Goal: Task Accomplishment & Management: Manage account settings

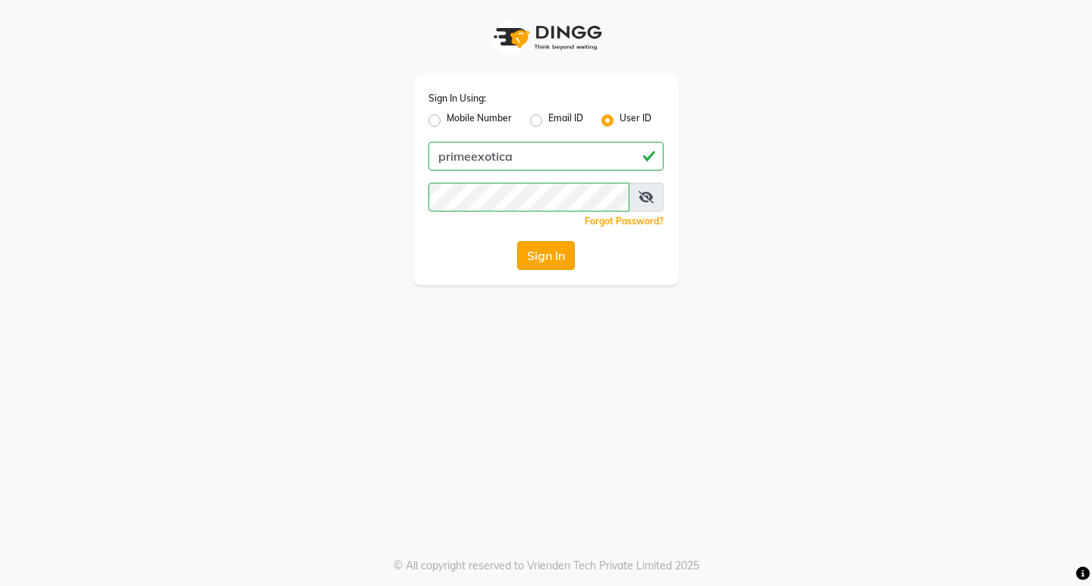
click at [540, 259] on button "Sign In" at bounding box center [546, 255] width 58 height 29
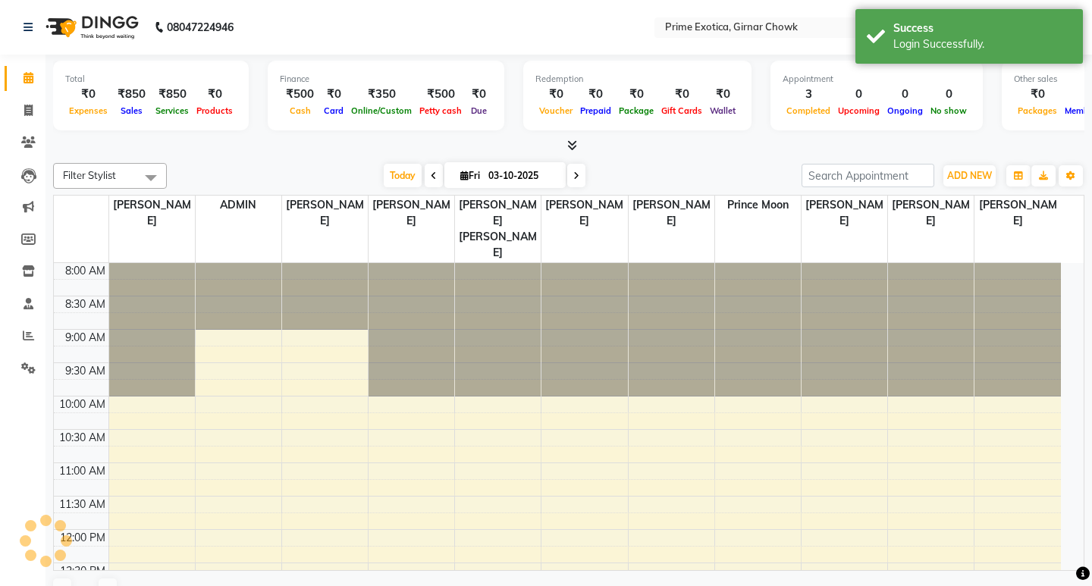
select select "en"
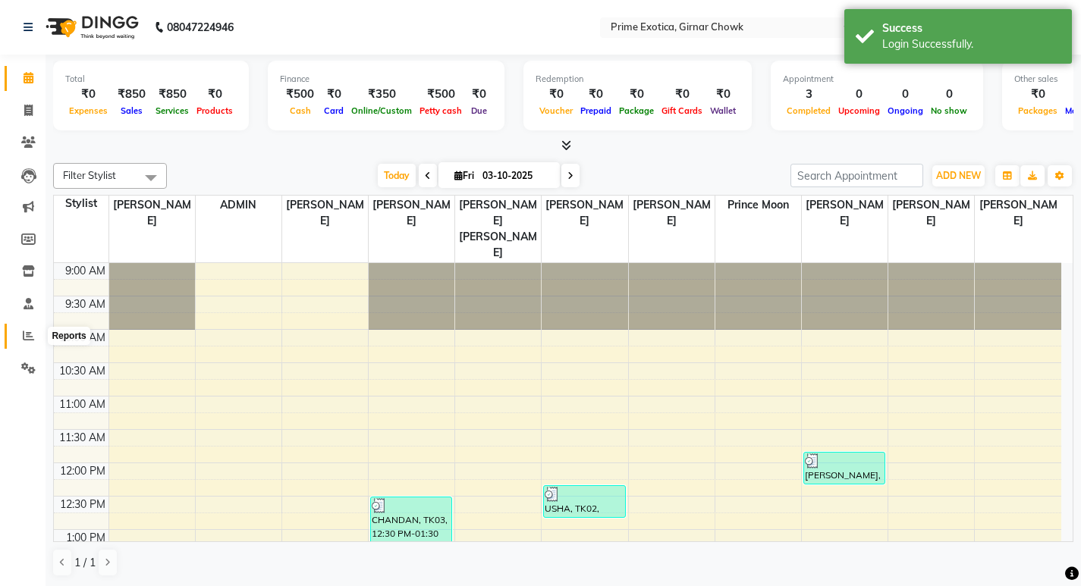
click at [33, 338] on icon at bounding box center [28, 335] width 11 height 11
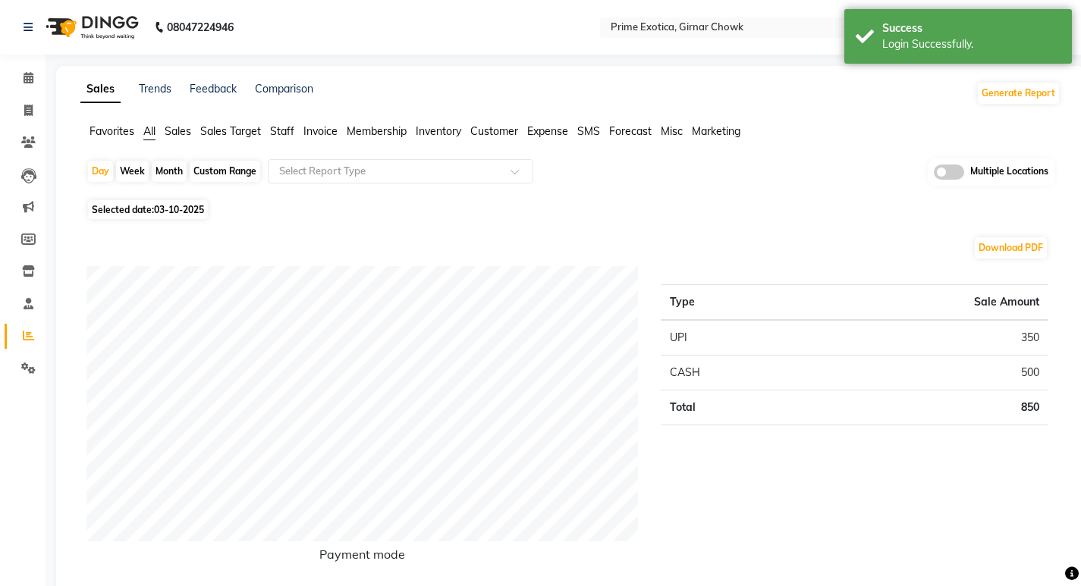
click at [174, 169] on div "Month" at bounding box center [169, 171] width 35 height 21
select select "10"
select select "2025"
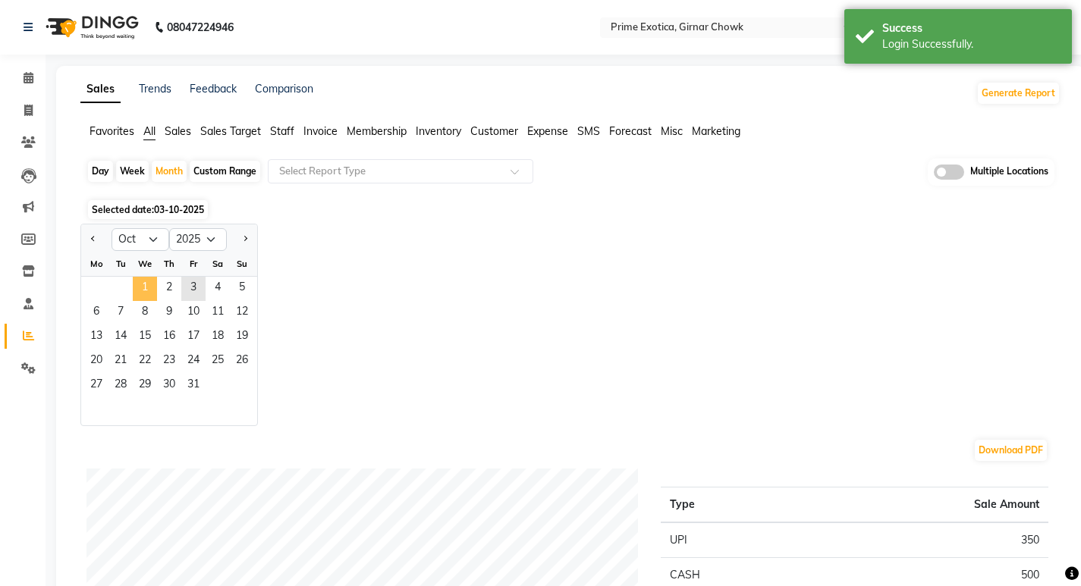
click at [141, 282] on span "1" at bounding box center [145, 289] width 24 height 24
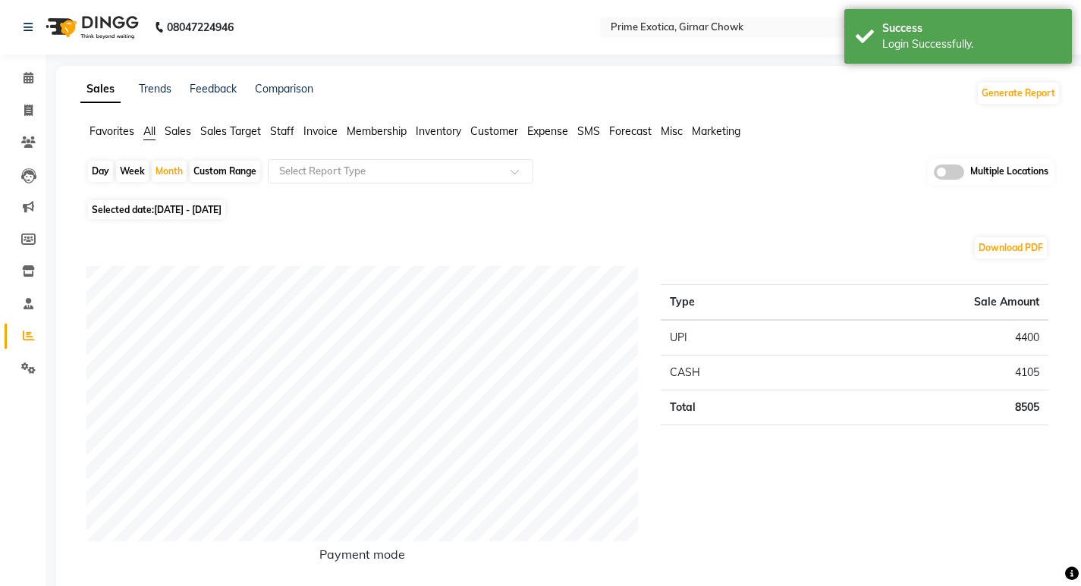
click at [949, 174] on span at bounding box center [949, 172] width 30 height 15
click at [934, 174] on input "checkbox" at bounding box center [934, 174] width 0 height 0
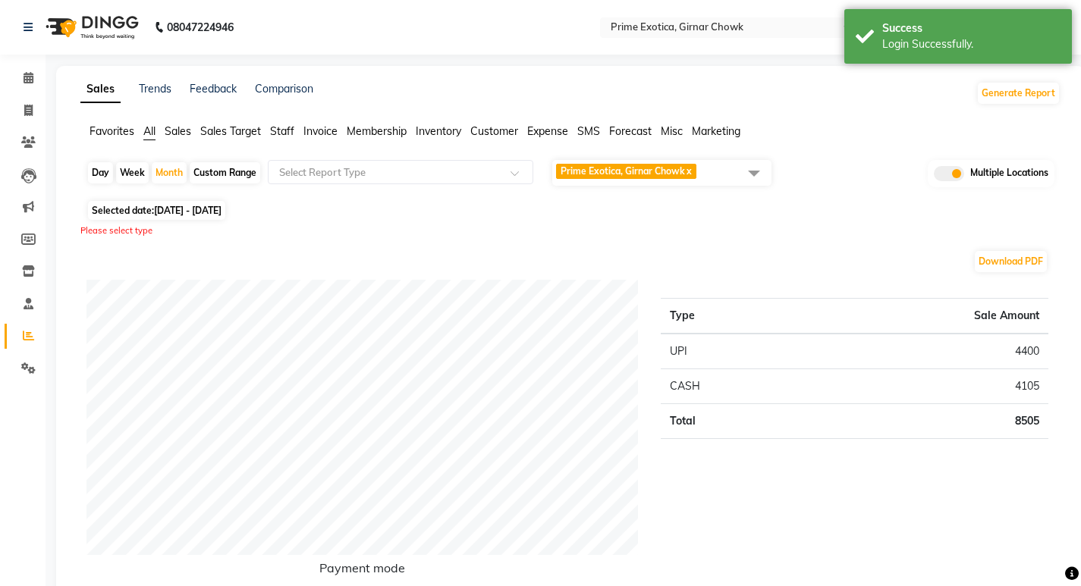
click at [710, 172] on span "Prime Exotica, Girnar Chowk x" at bounding box center [661, 173] width 219 height 26
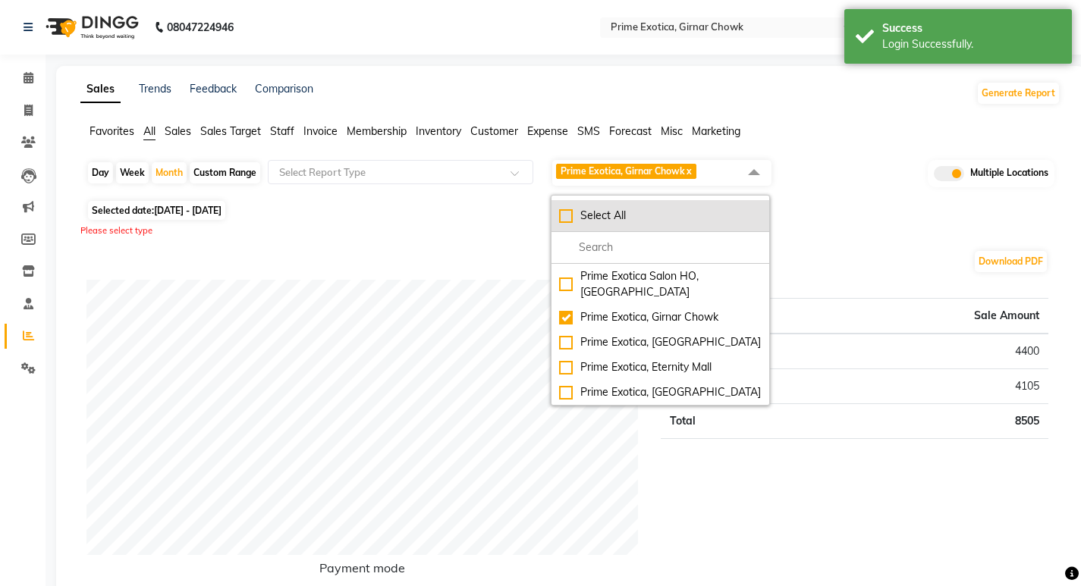
click at [564, 211] on div "Select All" at bounding box center [660, 216] width 203 height 16
checkbox input "true"
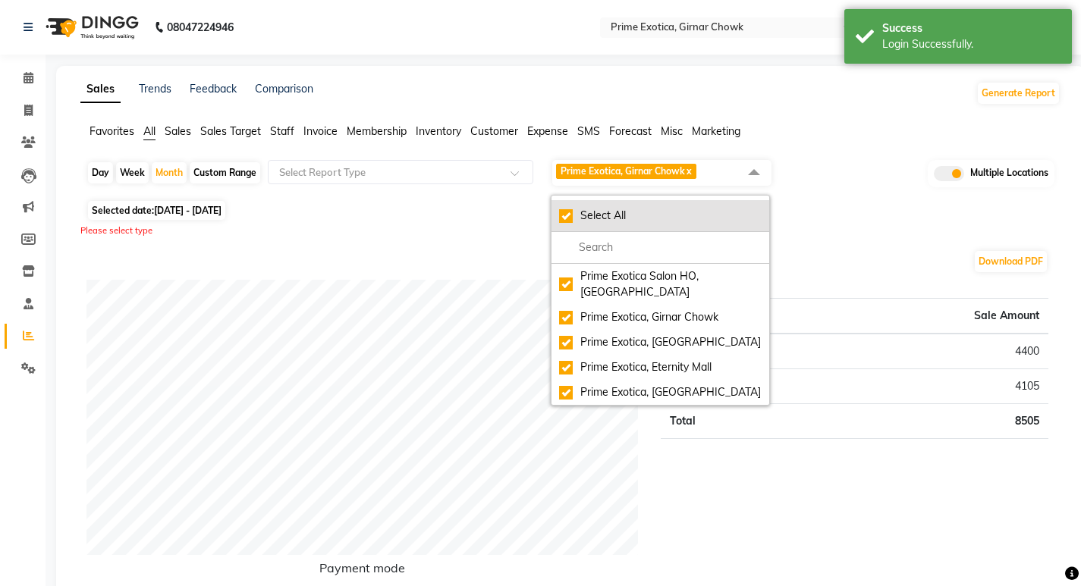
checkbox input "true"
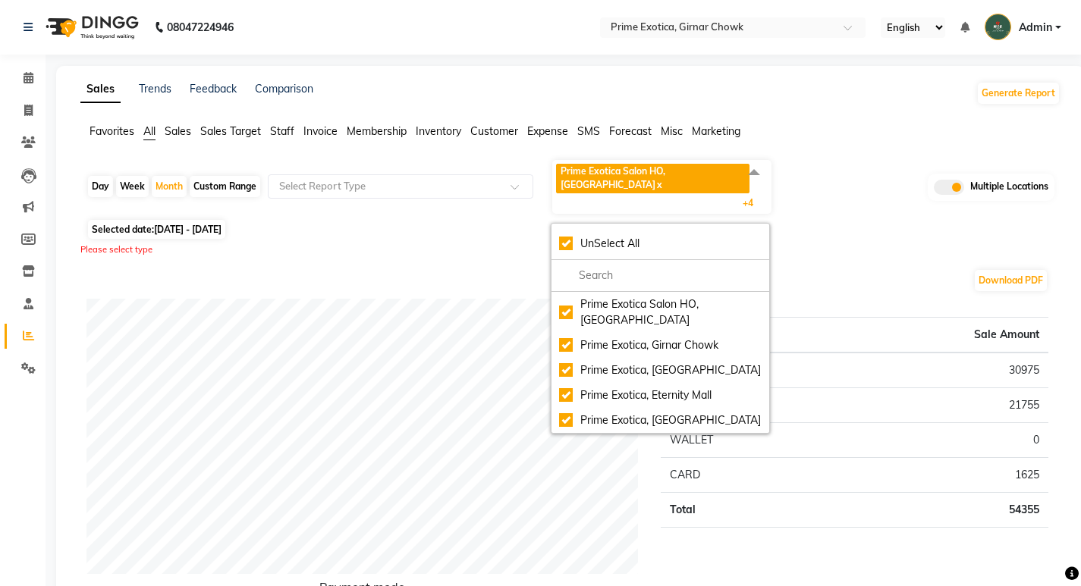
click at [811, 141] on div "Favorites All Sales Sales Target Staff Invoice Membership Inventory Customer Ex…" at bounding box center [570, 138] width 1003 height 29
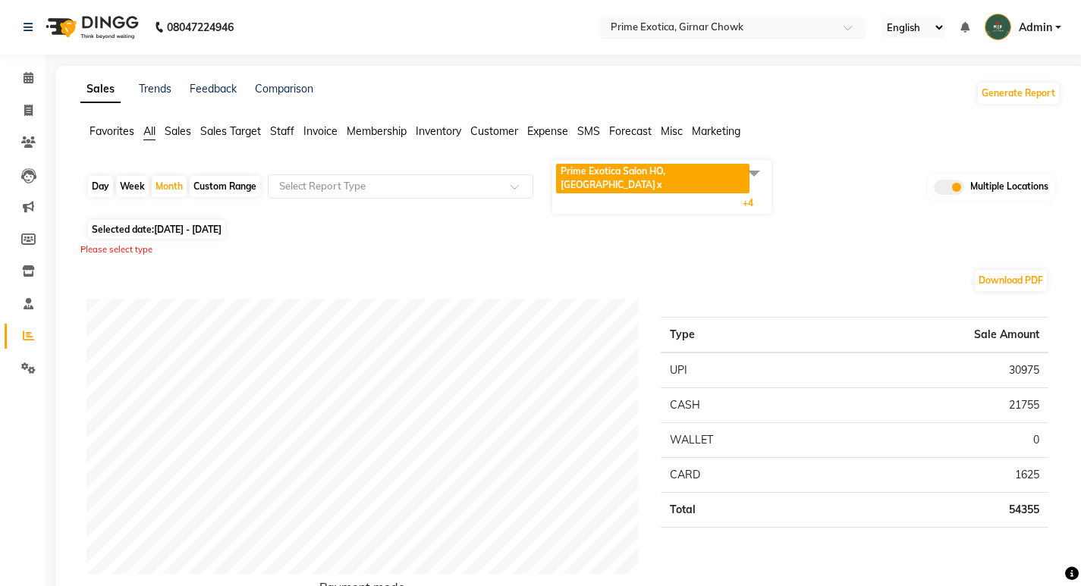
click at [675, 31] on input "text" at bounding box center [718, 28] width 220 height 15
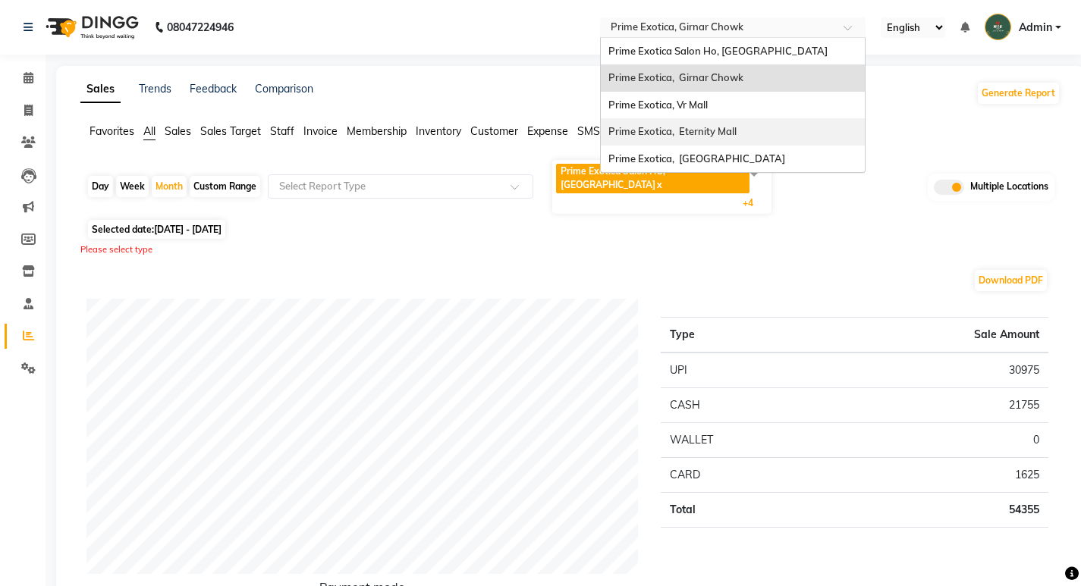
click at [671, 134] on span "Prime Exotica, Eternity Mall" at bounding box center [672, 131] width 128 height 12
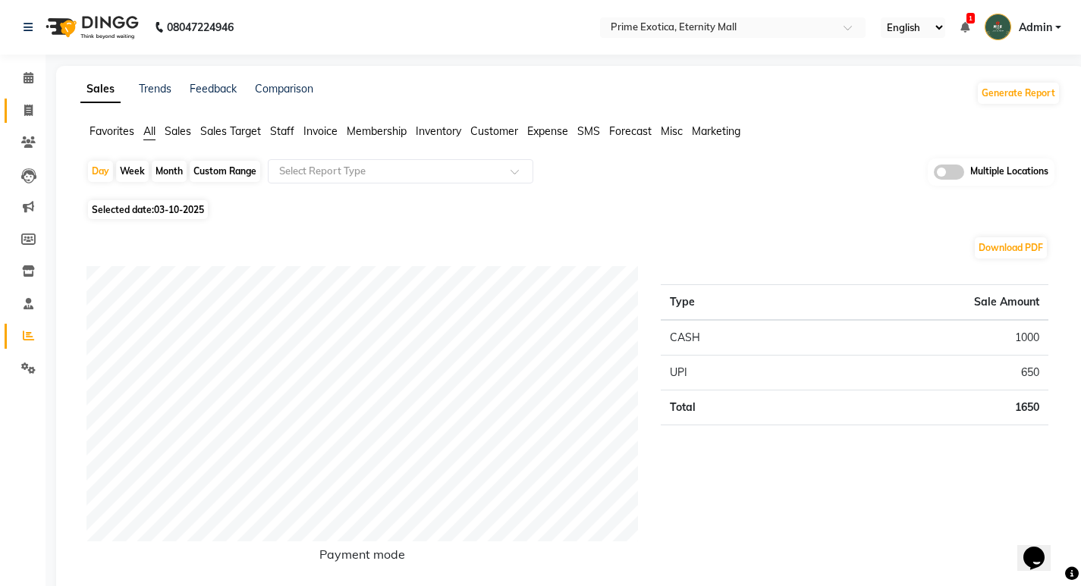
click at [30, 120] on link "Invoice" at bounding box center [23, 111] width 36 height 25
select select "5774"
select select "service"
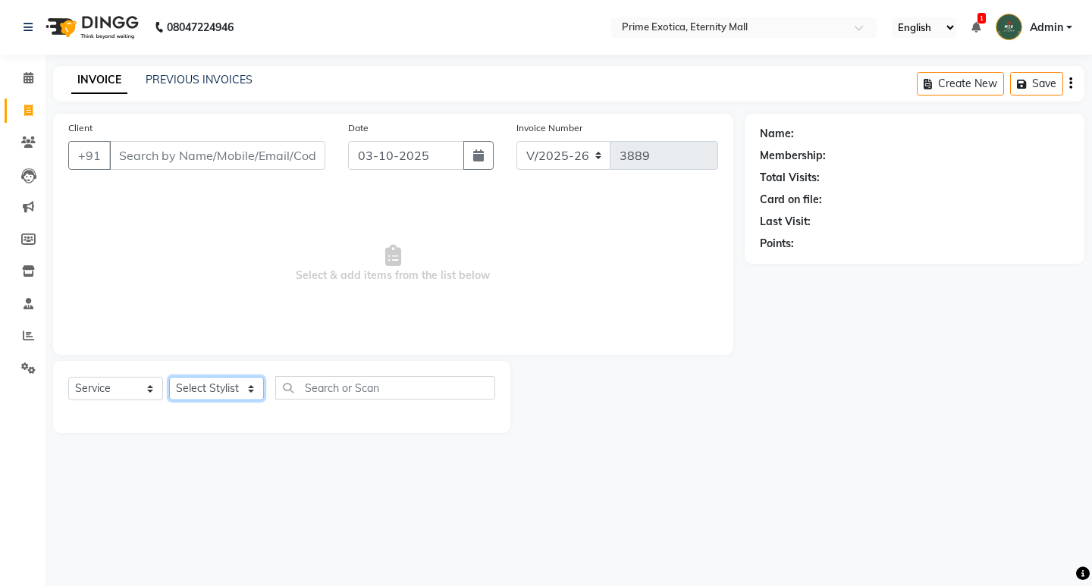
click at [196, 395] on select "Select Stylist AB ADMIN ajay vikram lakshane Isha Bahel Rajeshri shivani" at bounding box center [216, 389] width 95 height 24
select select "82234"
click at [169, 377] on select "Select Stylist AB ADMIN ajay vikram lakshane Isha Bahel Rajeshri shivani" at bounding box center [216, 389] width 95 height 24
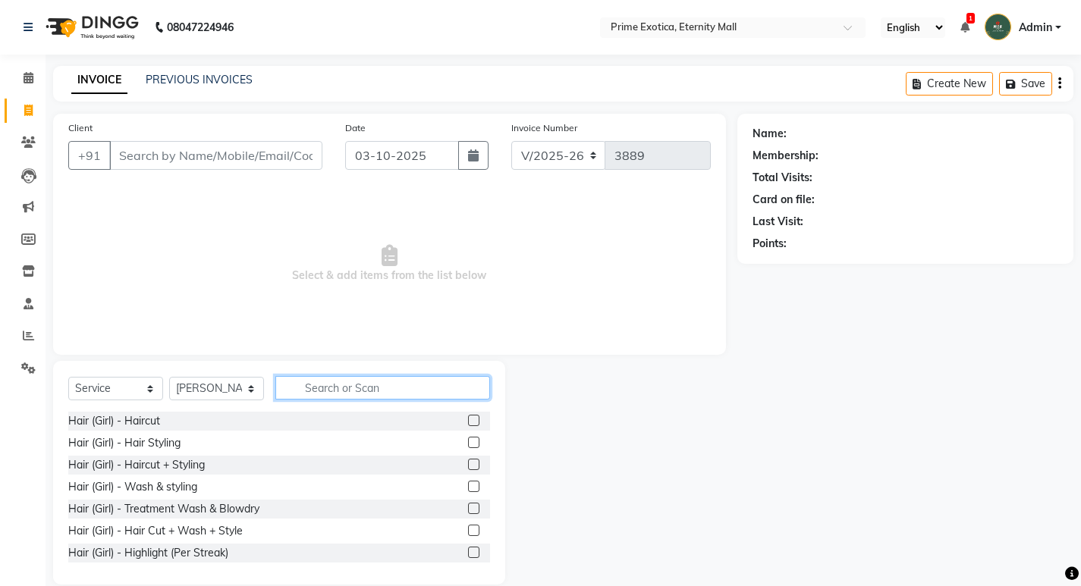
click at [296, 396] on input "text" at bounding box center [382, 388] width 215 height 24
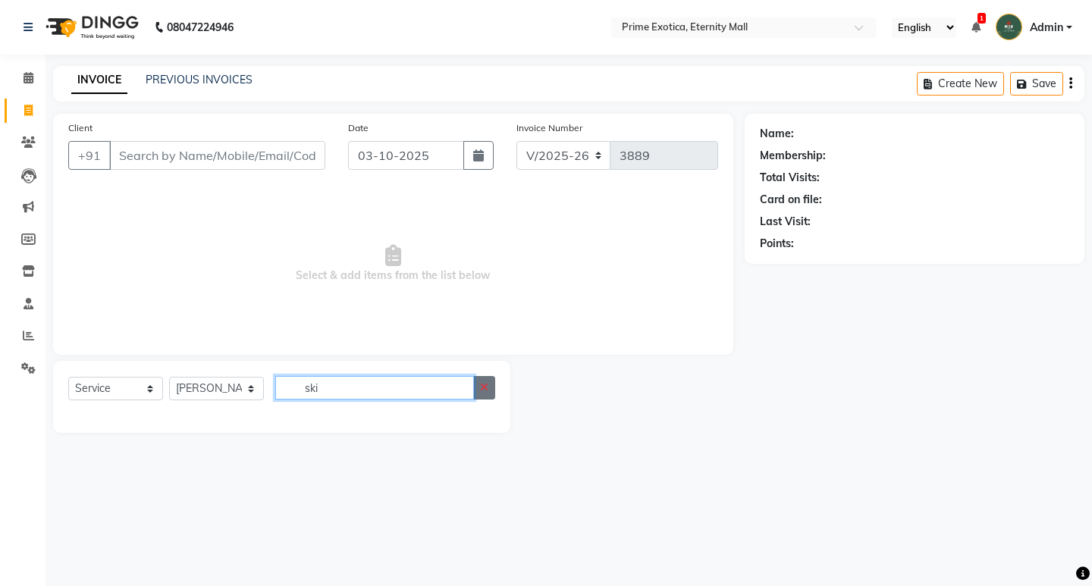
type input "ski"
click at [482, 387] on icon "button" at bounding box center [484, 387] width 8 height 11
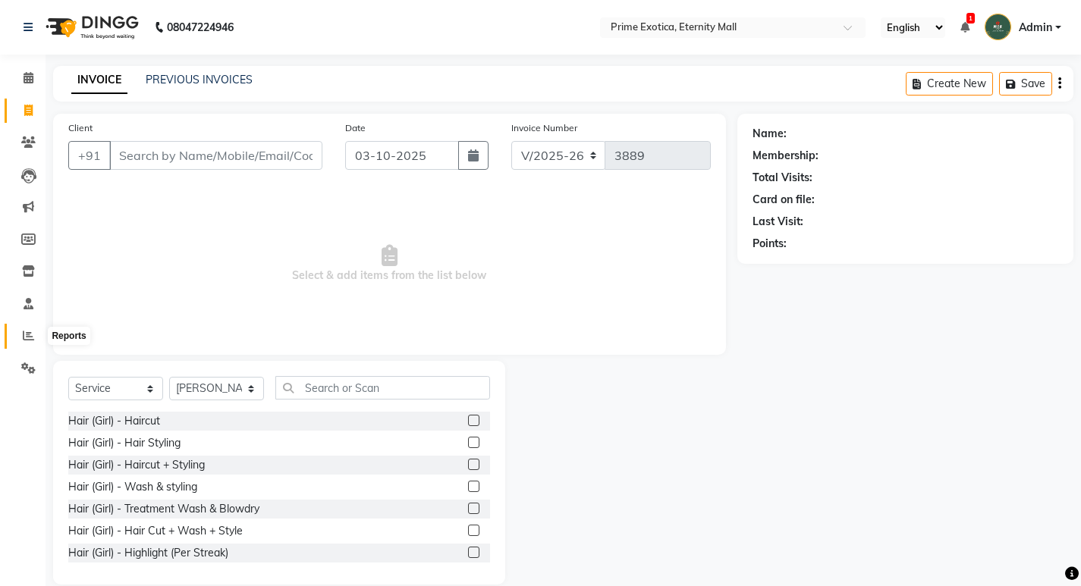
click at [34, 329] on span at bounding box center [28, 336] width 27 height 17
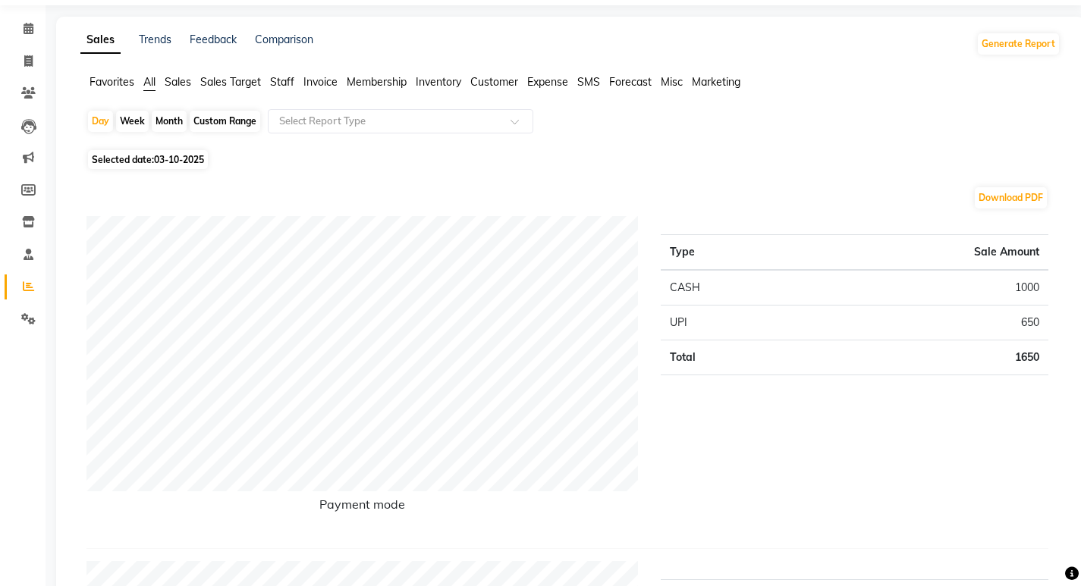
scroll to position [76, 0]
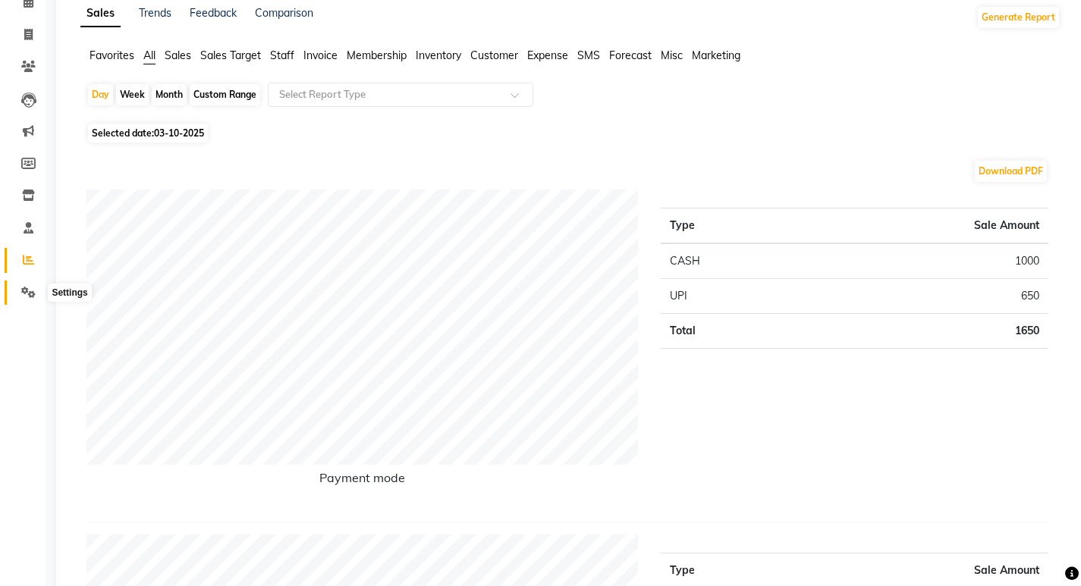
click at [30, 287] on icon at bounding box center [28, 292] width 14 height 11
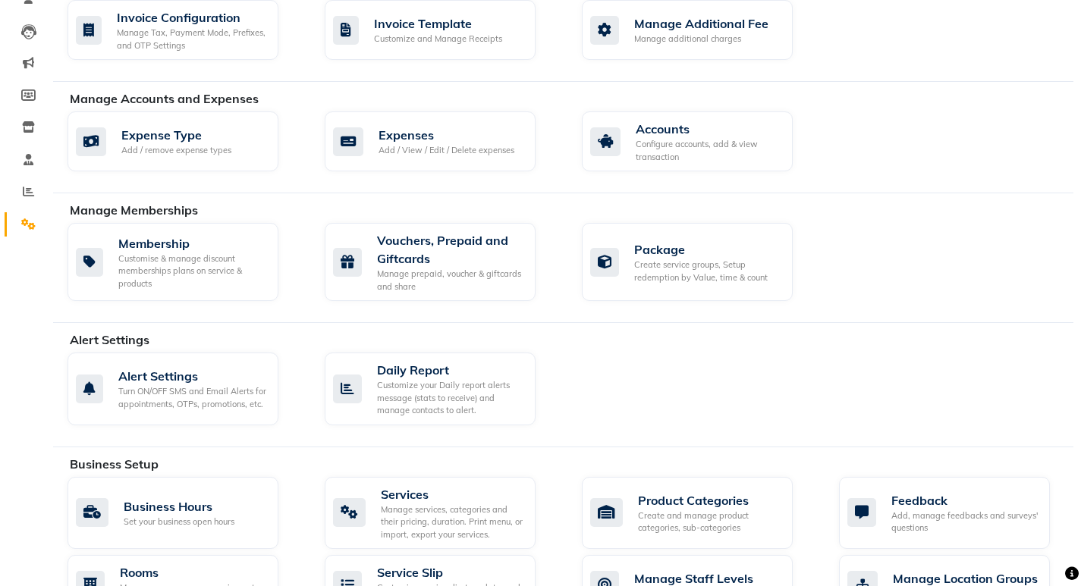
scroll to position [228, 0]
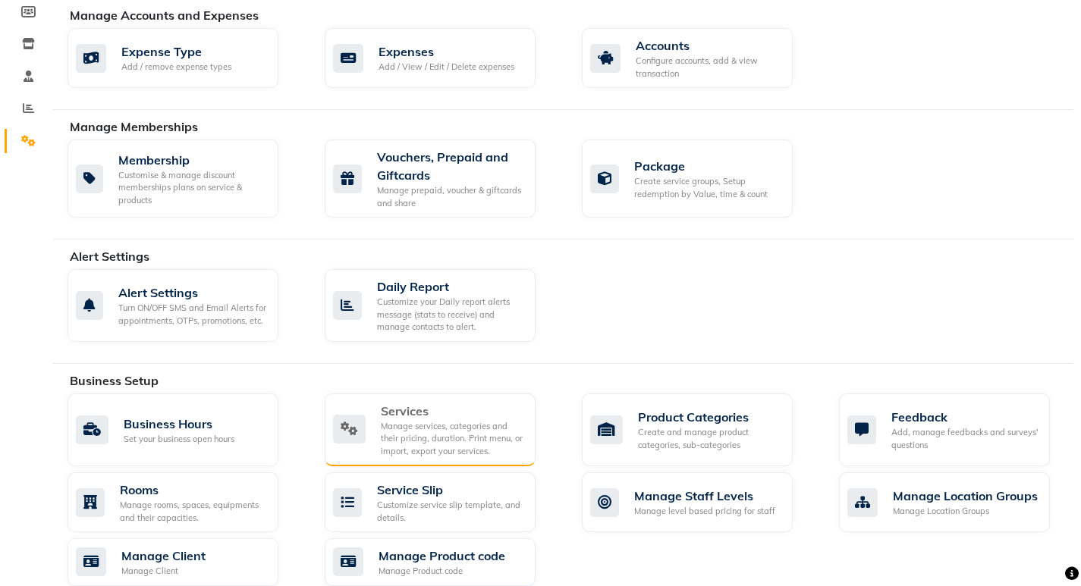
click at [434, 441] on div "Manage services, categories and their pricing, duration. Print menu, or import,…" at bounding box center [452, 439] width 143 height 38
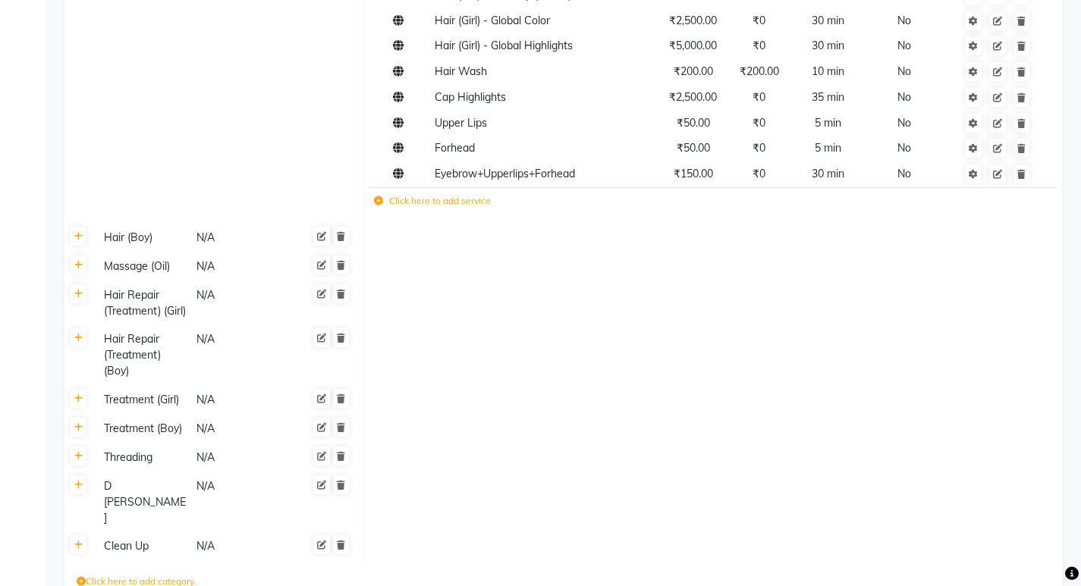
scroll to position [607, 0]
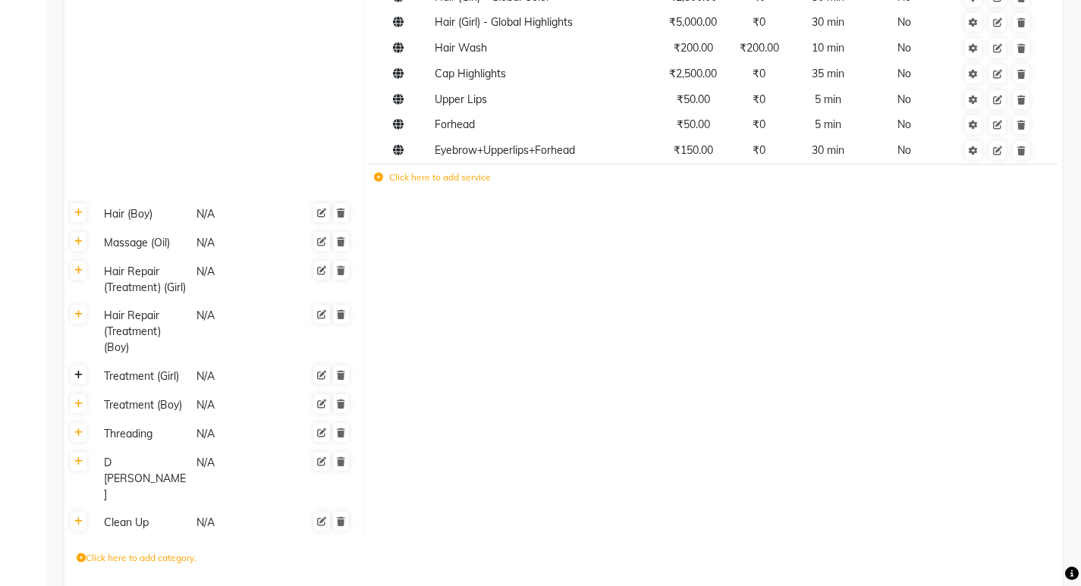
click at [77, 385] on link at bounding box center [79, 375] width 16 height 19
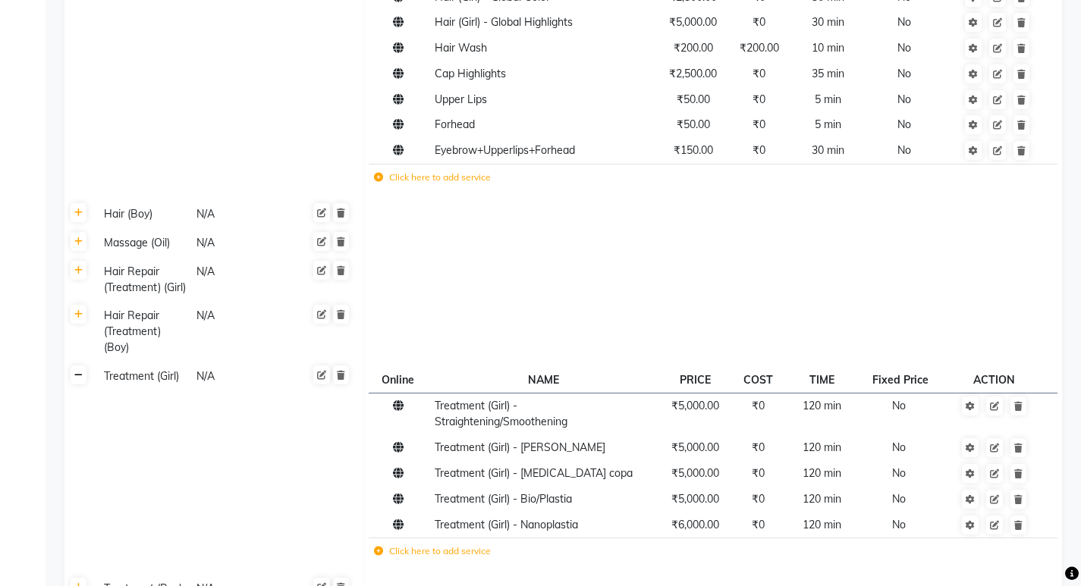
click at [77, 385] on link at bounding box center [79, 375] width 16 height 19
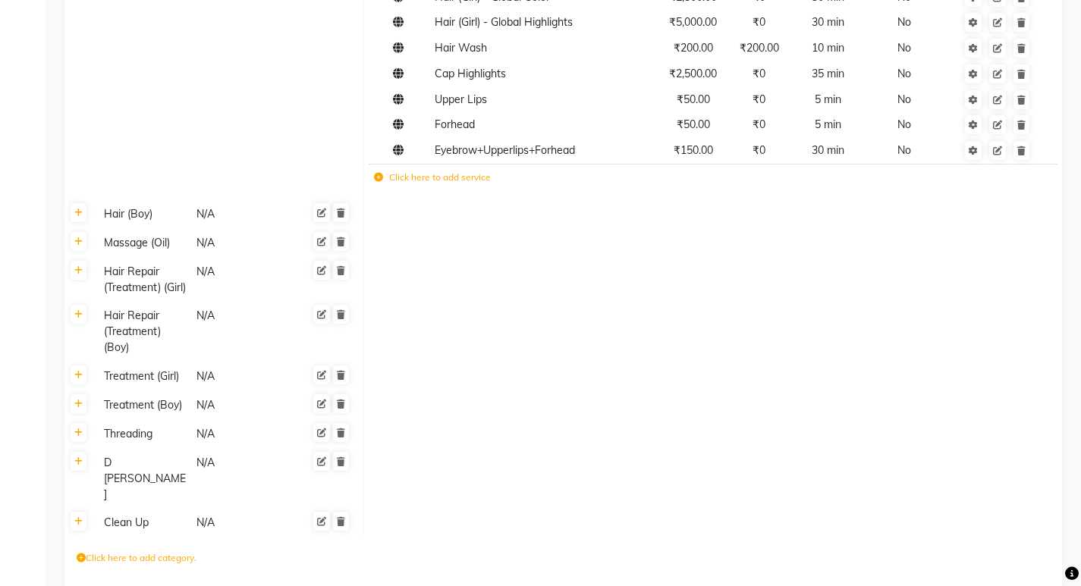
scroll to position [658, 0]
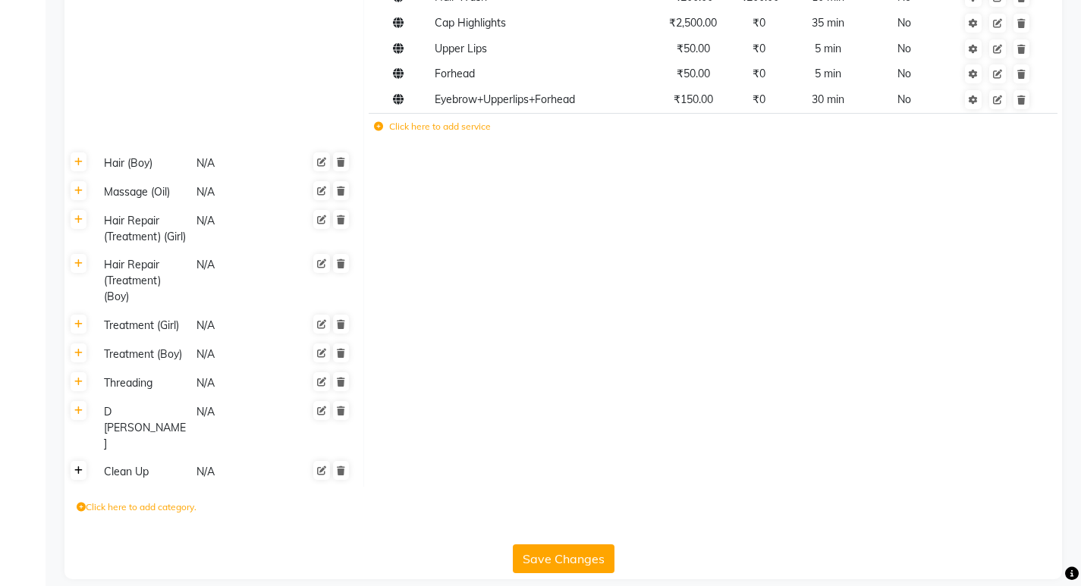
click at [79, 467] on icon at bounding box center [78, 471] width 8 height 9
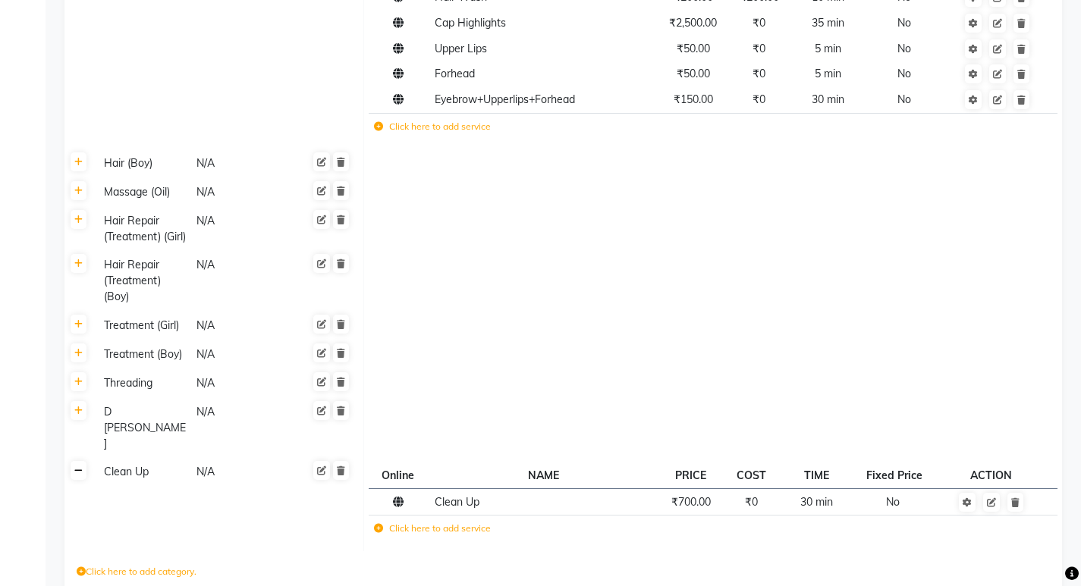
click at [80, 467] on icon at bounding box center [78, 471] width 8 height 9
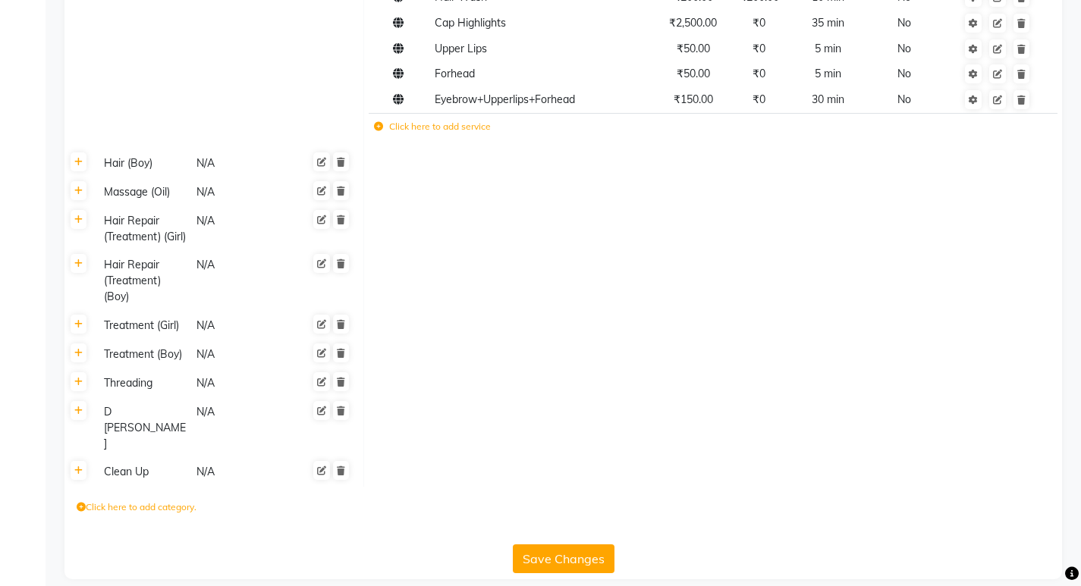
click at [115, 501] on label "Click here to add category." at bounding box center [137, 508] width 120 height 14
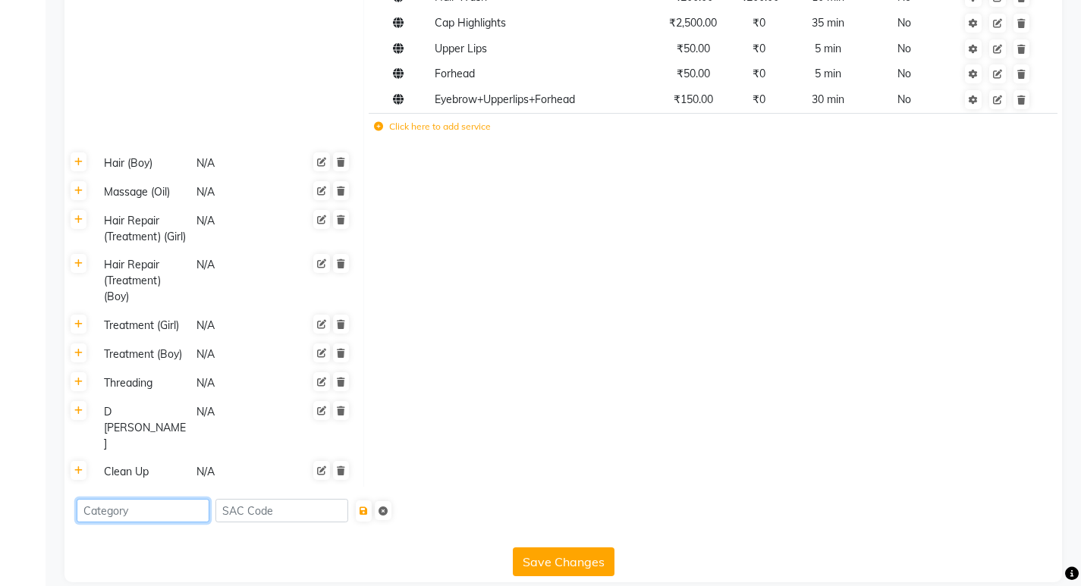
click at [138, 499] on input at bounding box center [143, 511] width 133 height 24
type input "Facial"
click at [368, 507] on icon "submit" at bounding box center [364, 511] width 8 height 9
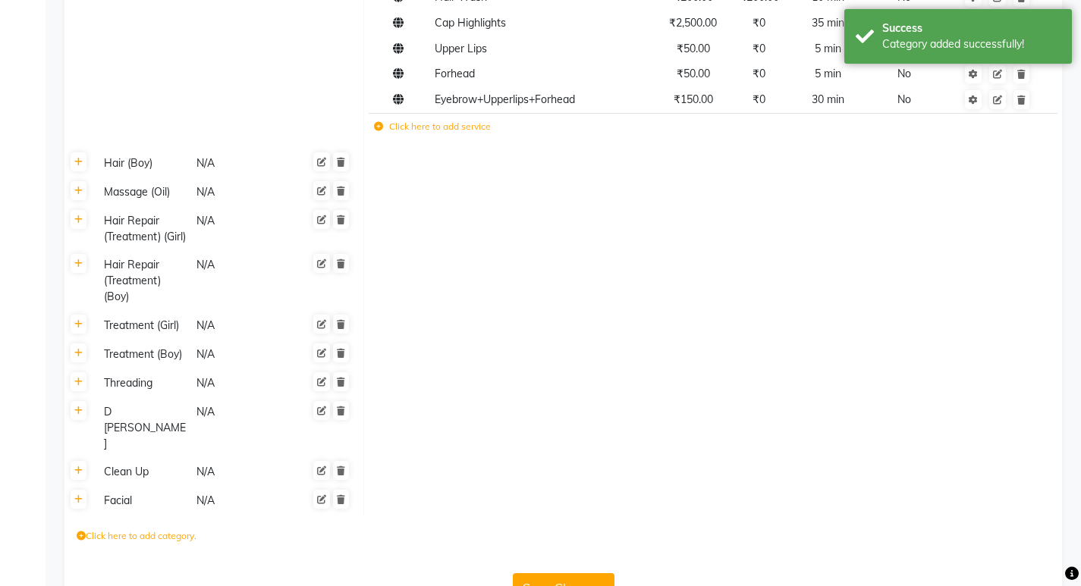
click at [127, 495] on div "Facial" at bounding box center [143, 501] width 91 height 19
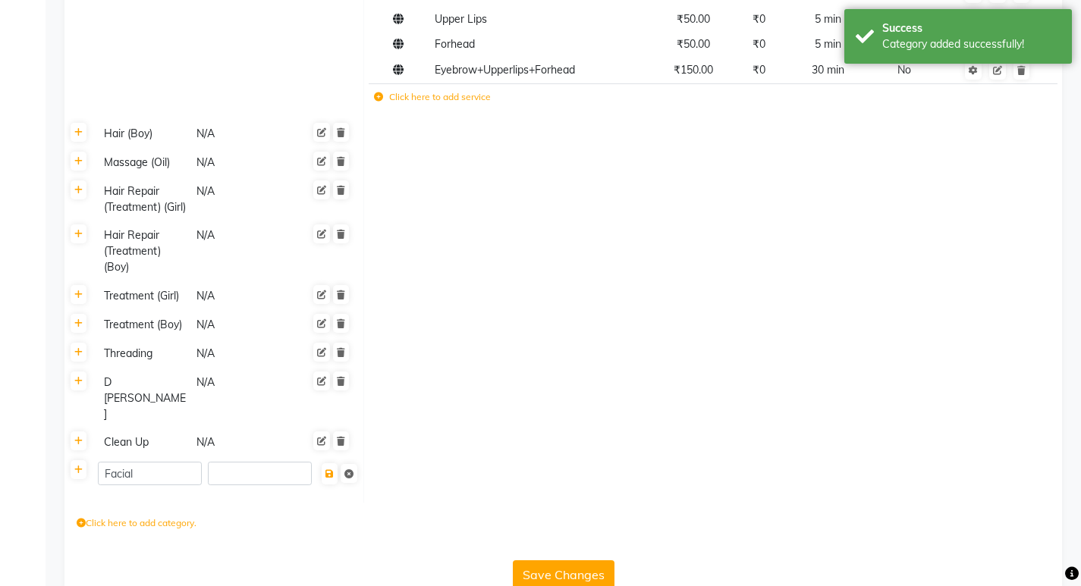
scroll to position [703, 0]
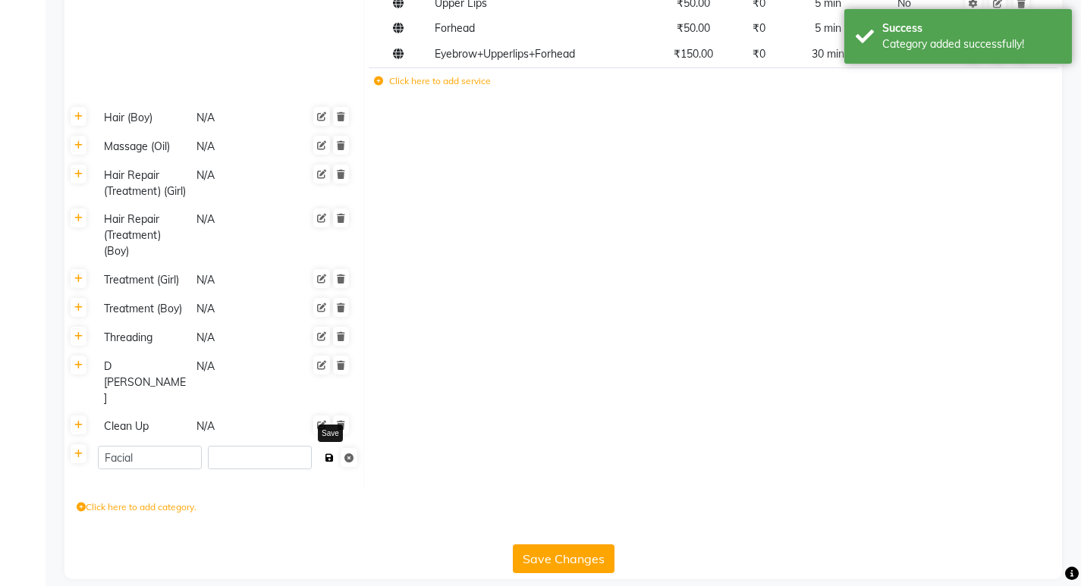
click at [328, 454] on icon at bounding box center [329, 458] width 8 height 9
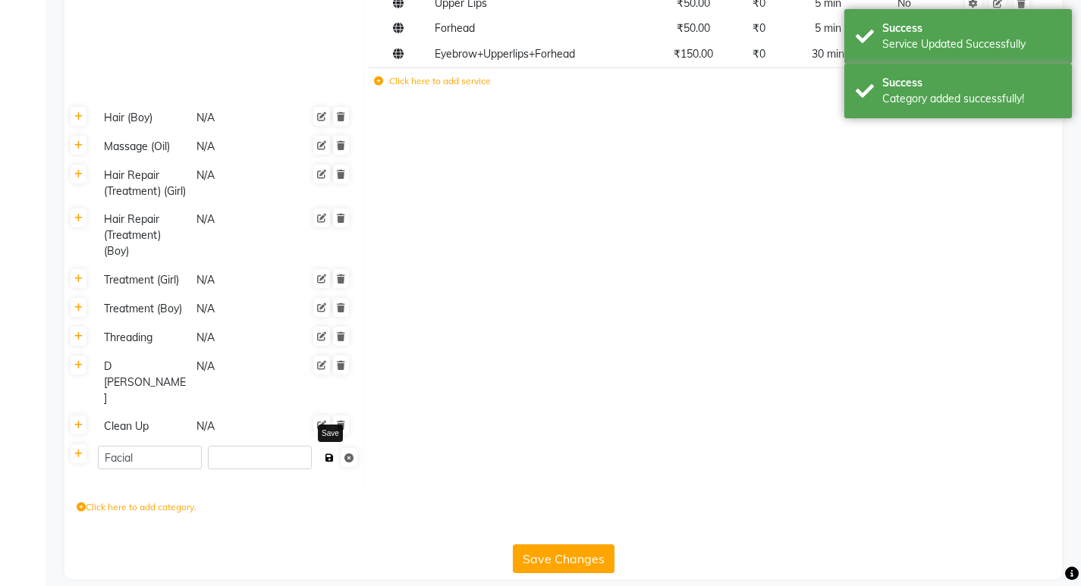
click at [328, 448] on button at bounding box center [330, 458] width 16 height 21
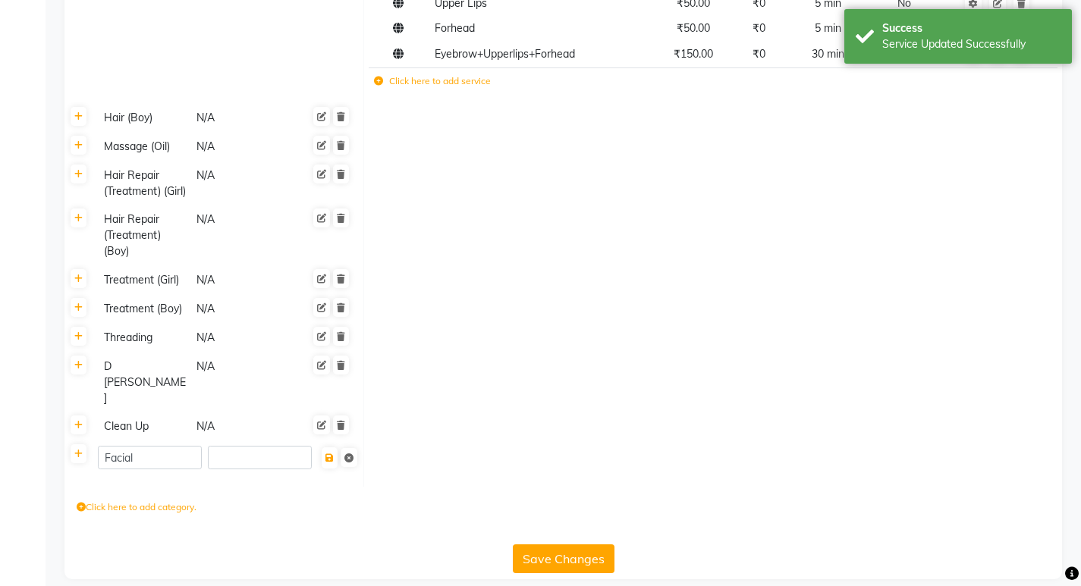
click at [437, 441] on td at bounding box center [713, 464] width 699 height 46
click at [77, 421] on icon at bounding box center [78, 425] width 8 height 9
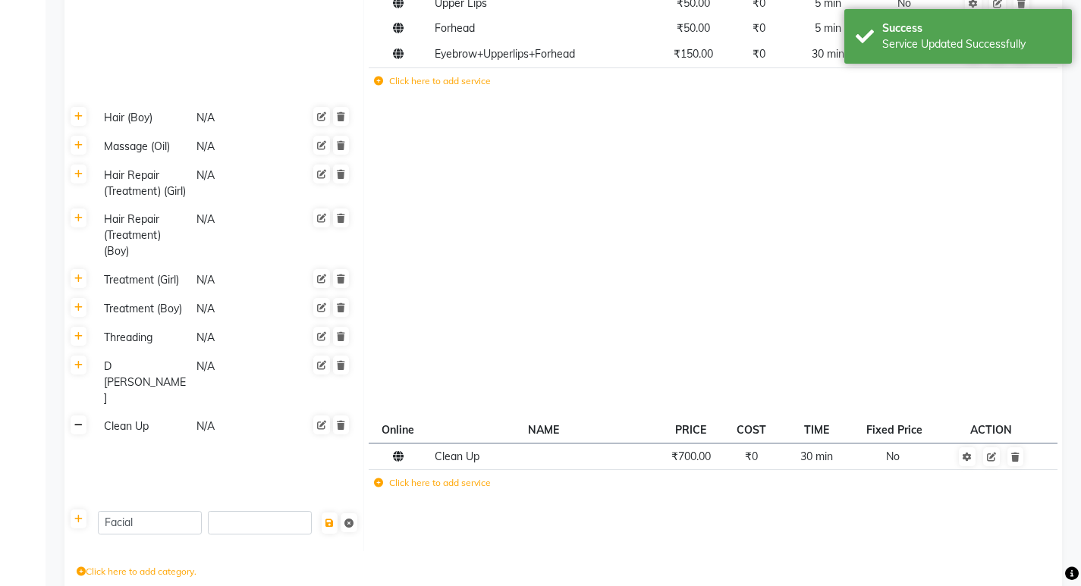
click at [77, 421] on icon at bounding box center [78, 425] width 8 height 9
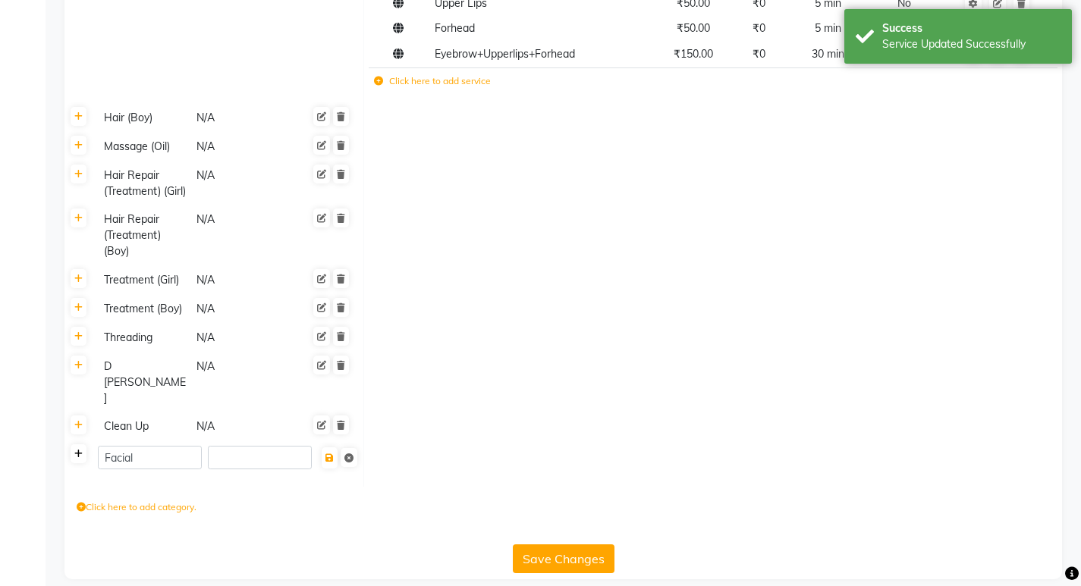
click at [77, 450] on icon at bounding box center [78, 454] width 8 height 9
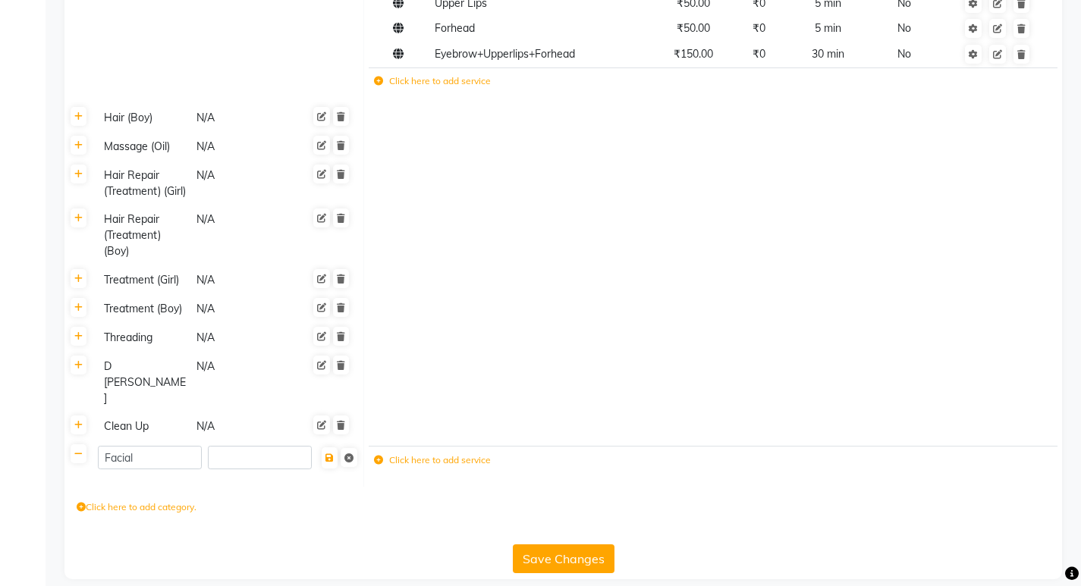
click at [428, 454] on label "Click here to add service" at bounding box center [432, 461] width 117 height 14
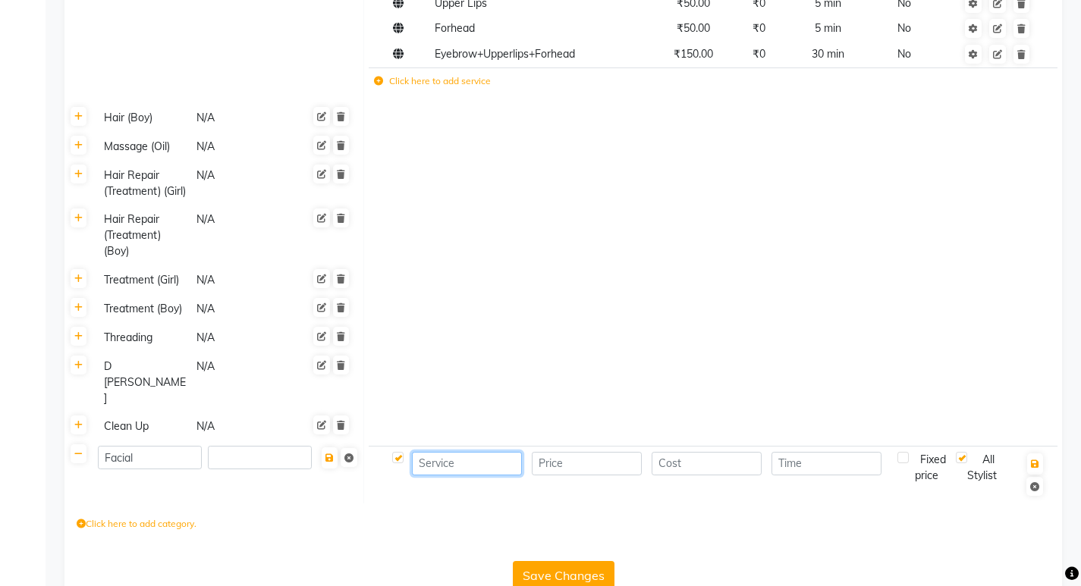
click at [465, 452] on input at bounding box center [467, 464] width 110 height 24
type input "R"
type input "Radiance Facial"
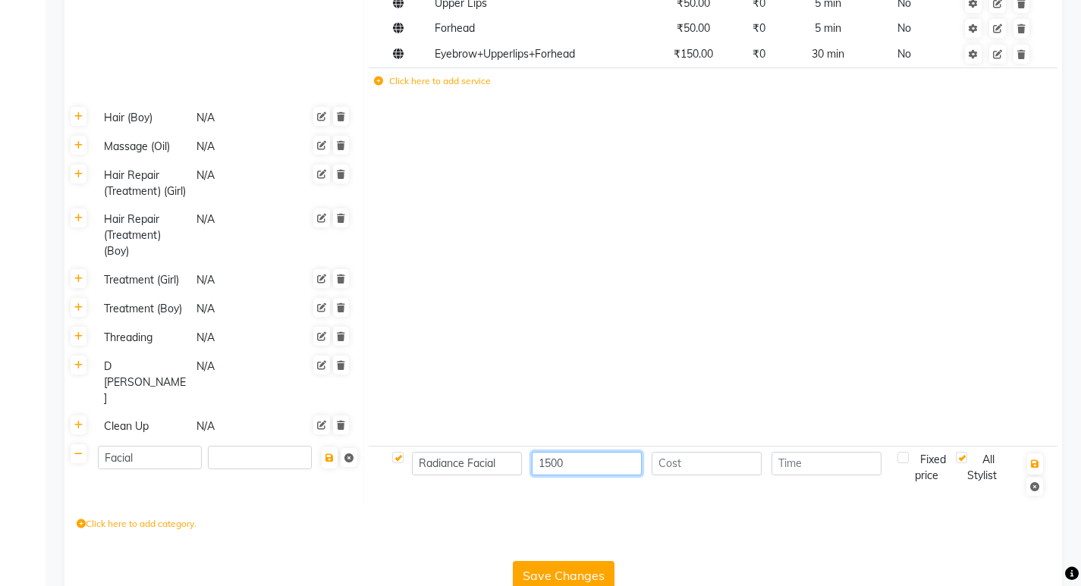
type input "1500"
type input "40"
click at [1038, 454] on button "button" at bounding box center [1035, 464] width 16 height 21
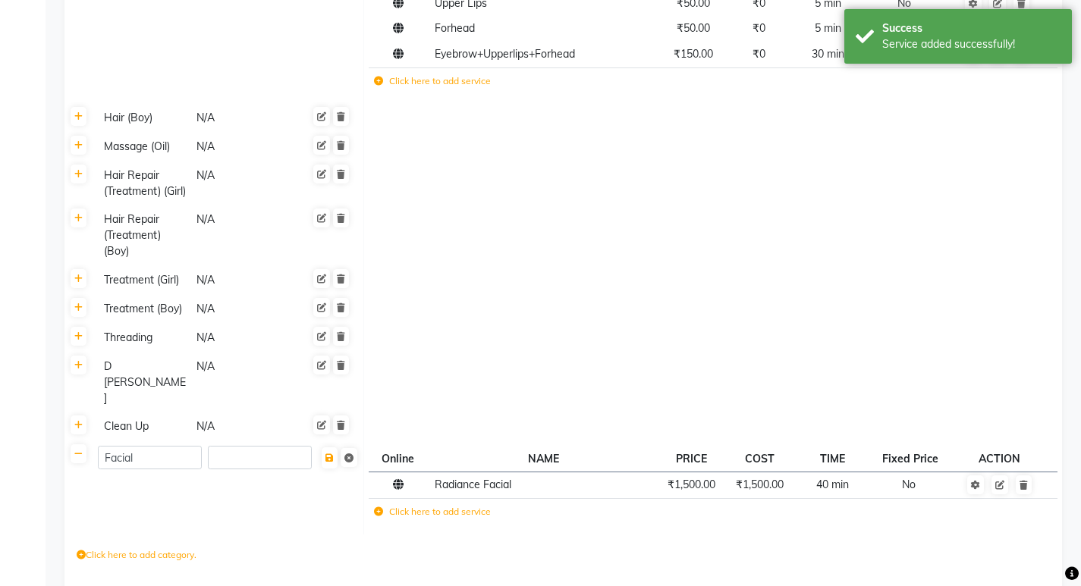
click at [421, 505] on label "Click here to add service" at bounding box center [432, 512] width 117 height 14
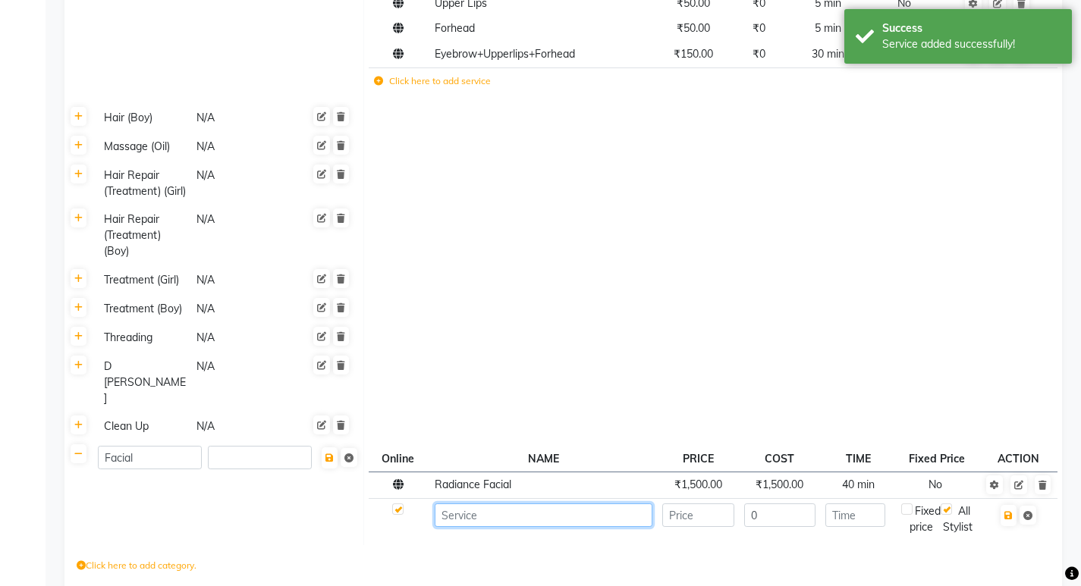
click at [464, 504] on input at bounding box center [544, 516] width 218 height 24
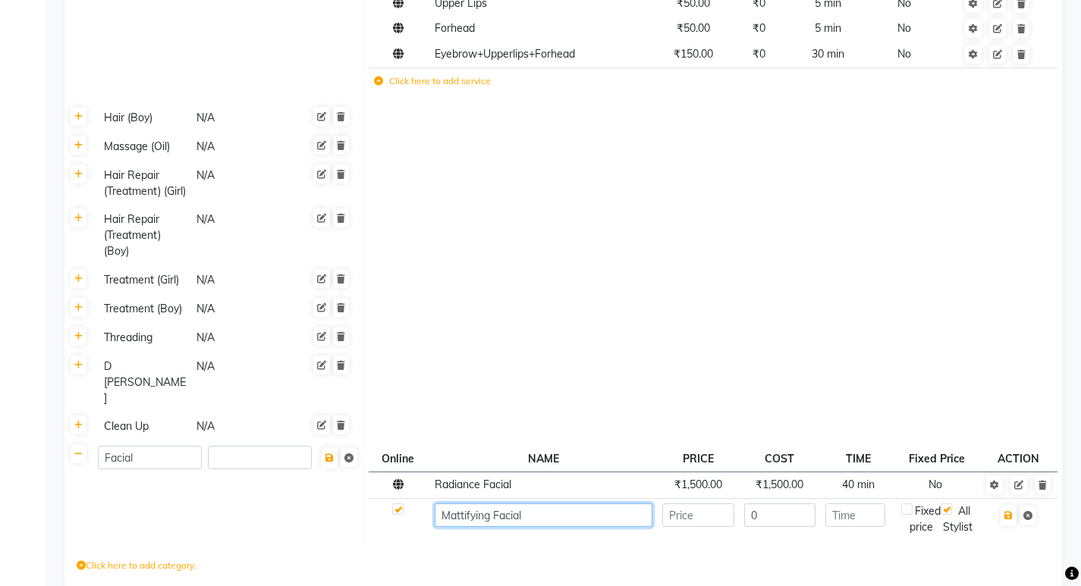
type input "Mattifying Facial"
type input "2500"
type input "40"
click at [1011, 511] on icon "button" at bounding box center [1008, 515] width 8 height 9
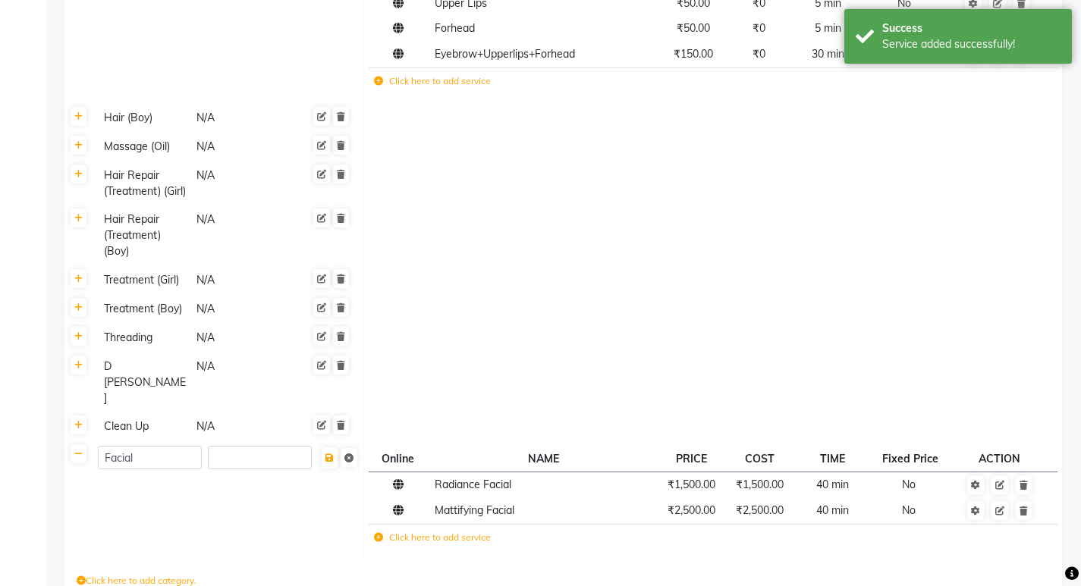
click at [449, 531] on label "Click here to add service" at bounding box center [432, 538] width 117 height 14
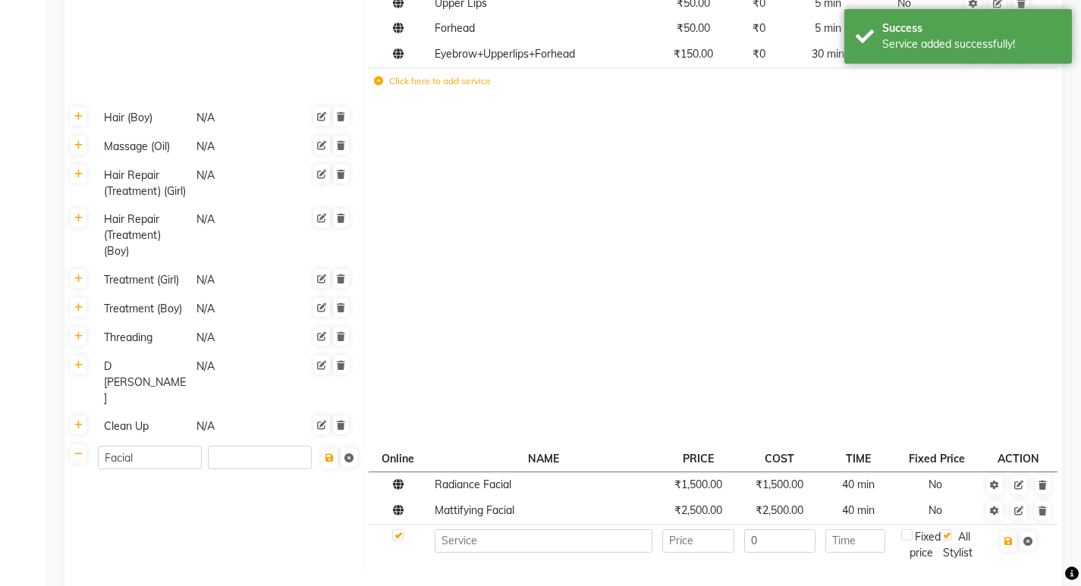
scroll to position [803, 0]
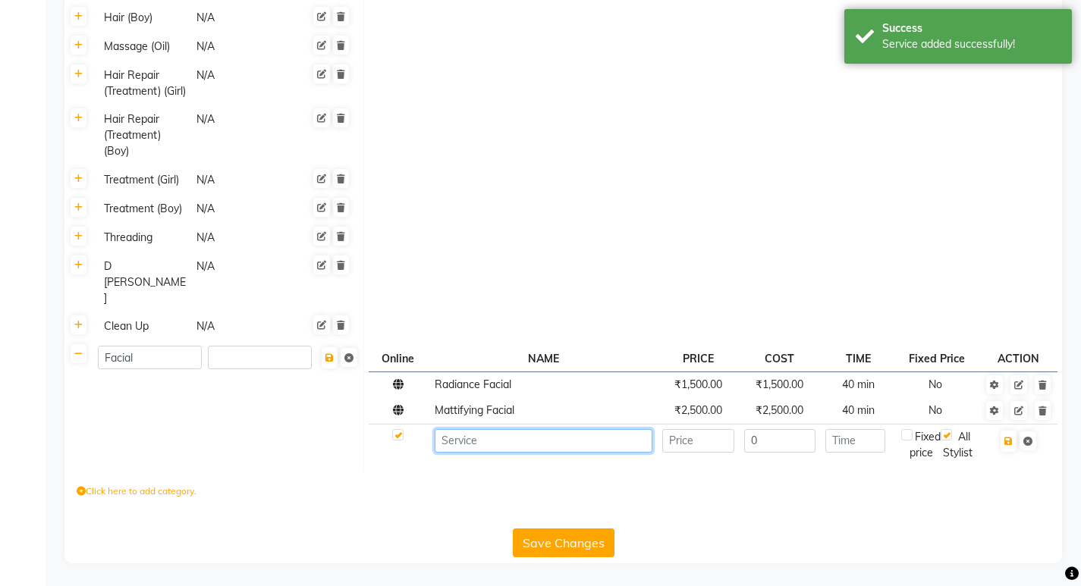
click at [531, 435] on input at bounding box center [544, 441] width 218 height 24
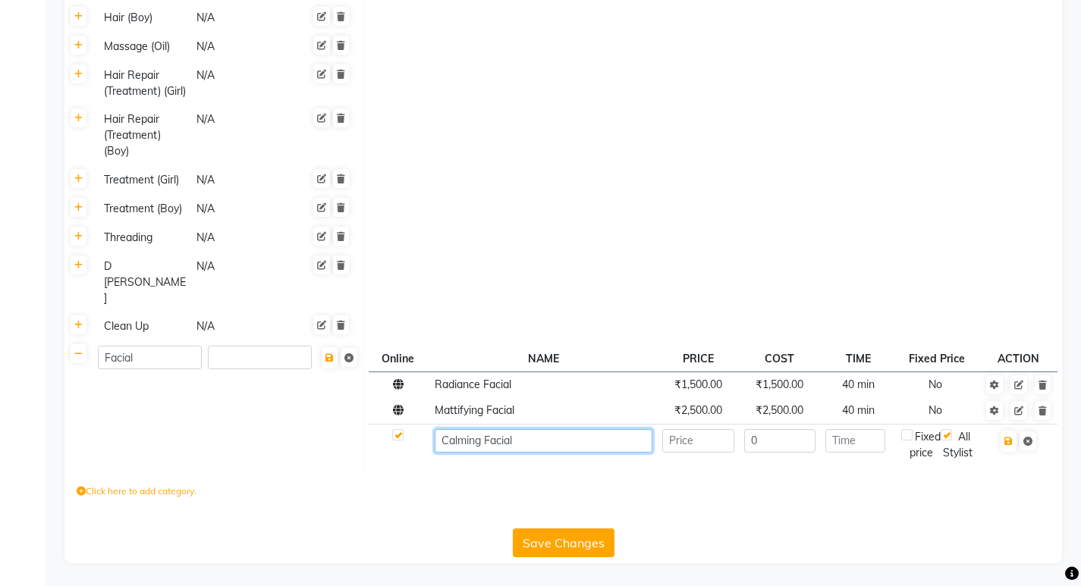
type input "Calming Facial"
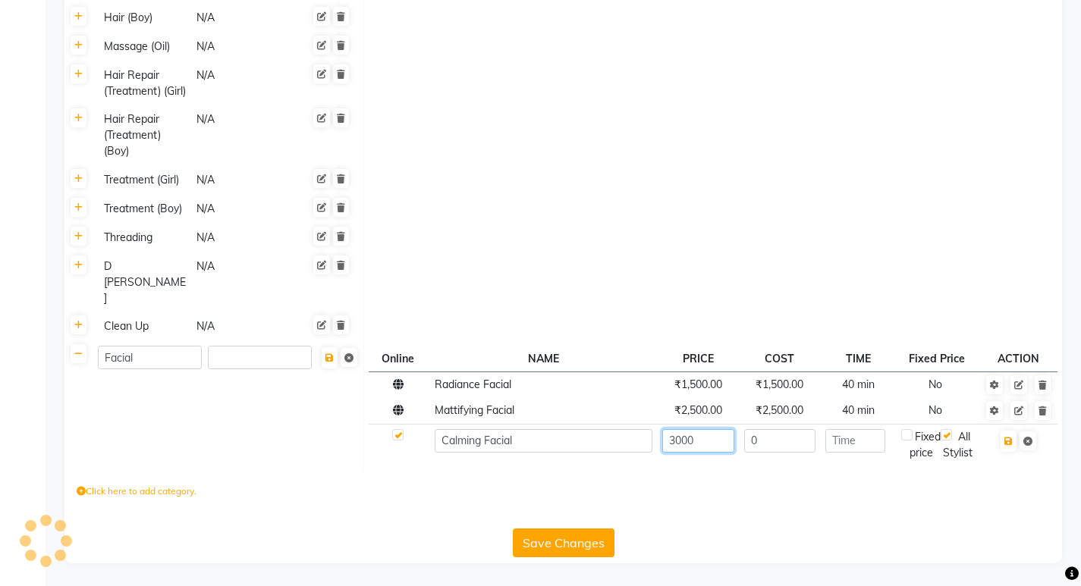
type input "3000"
type input "40"
click at [1013, 437] on icon "button" at bounding box center [1008, 441] width 8 height 9
click at [1007, 437] on icon "button" at bounding box center [1008, 441] width 8 height 9
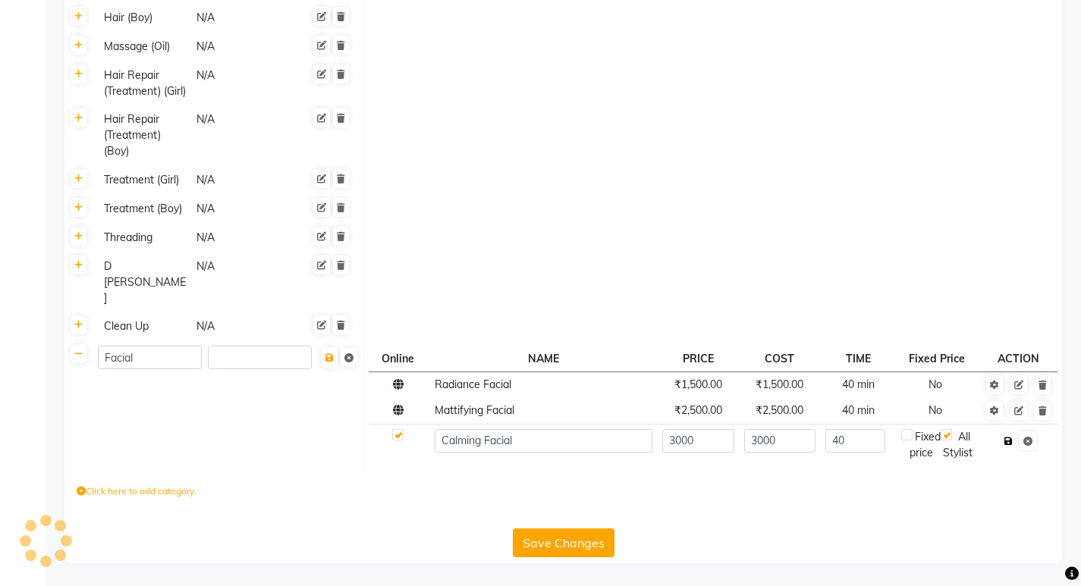
click at [1006, 437] on icon "button" at bounding box center [1008, 441] width 8 height 9
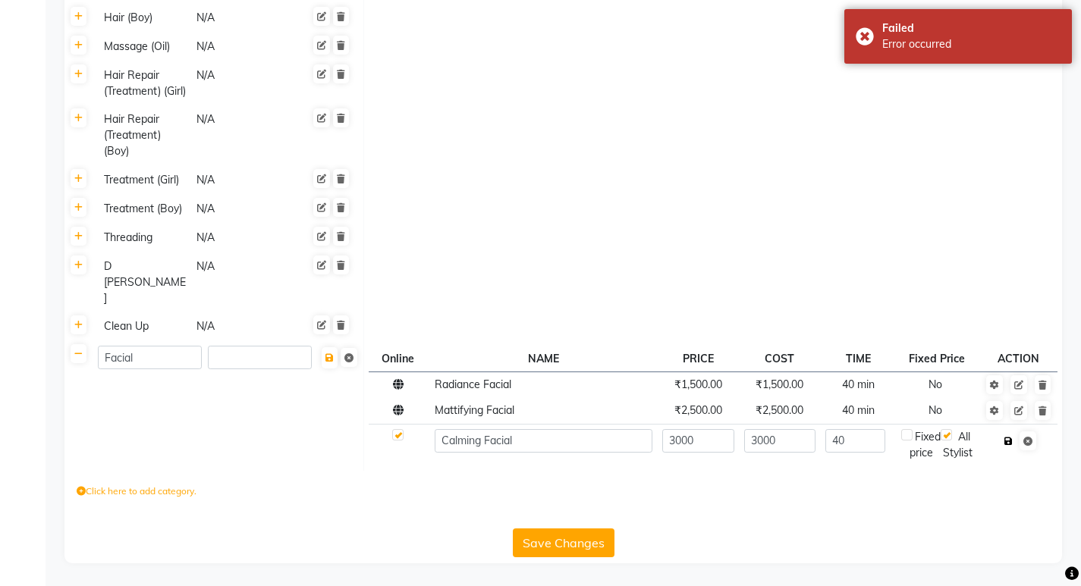
click at [1010, 437] on icon "button" at bounding box center [1008, 441] width 8 height 9
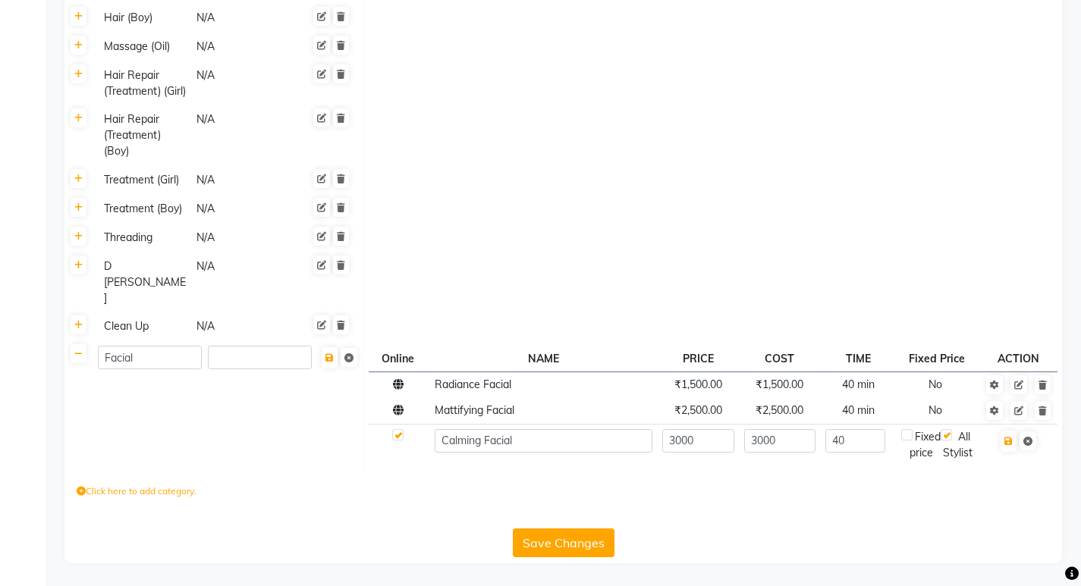
click at [590, 544] on button "Save Changes" at bounding box center [564, 543] width 102 height 29
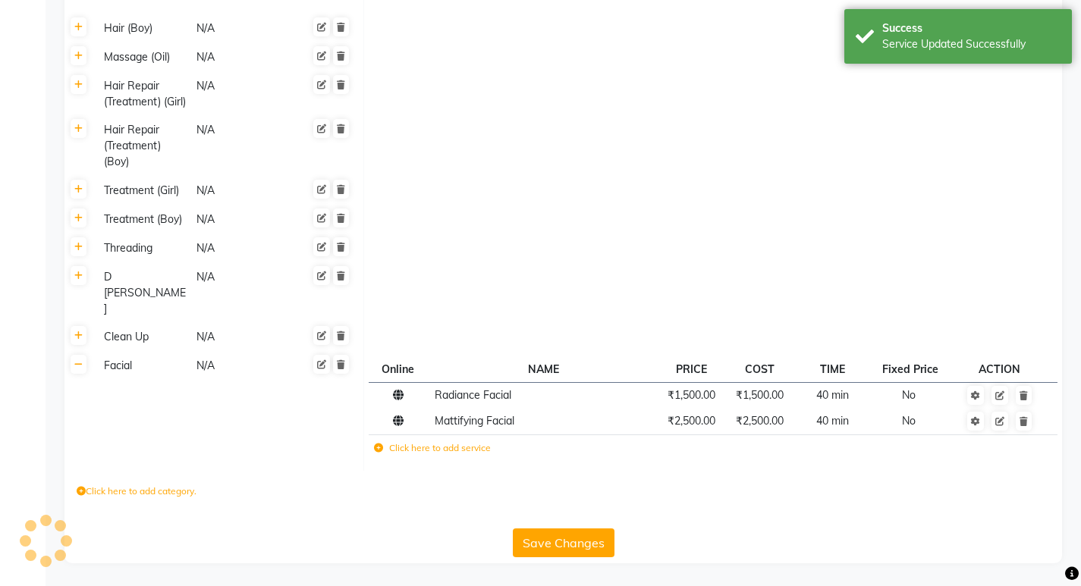
scroll to position [777, 0]
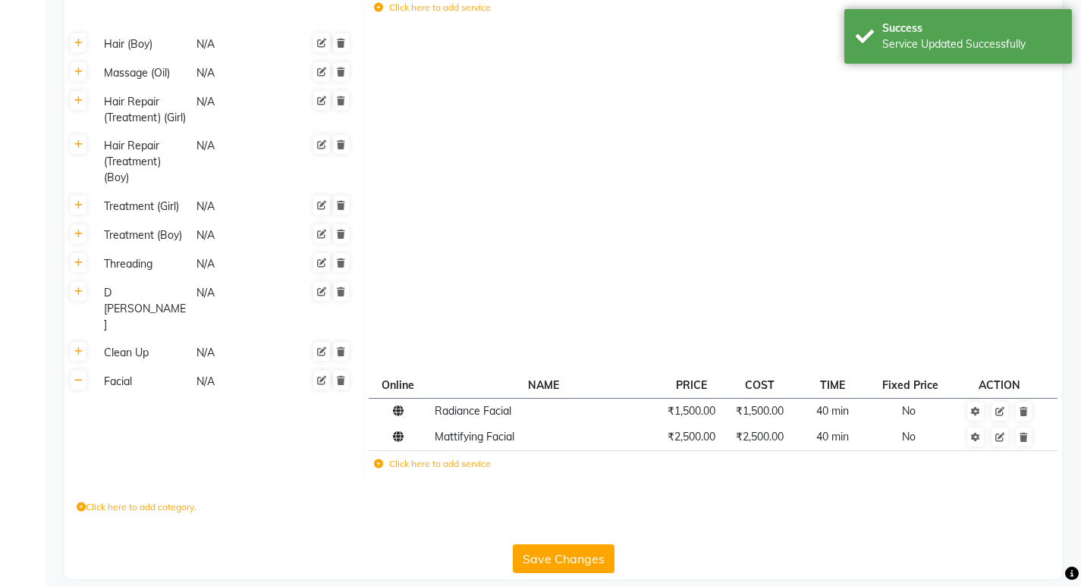
click at [441, 457] on label "Click here to add service" at bounding box center [432, 464] width 117 height 14
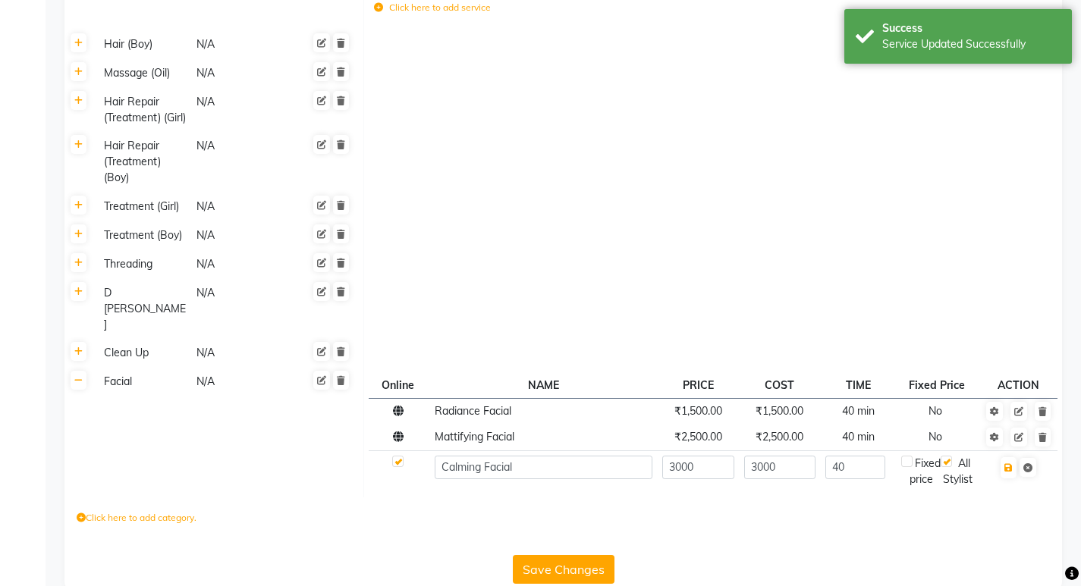
click at [586, 556] on button "Save Changes" at bounding box center [564, 569] width 102 height 29
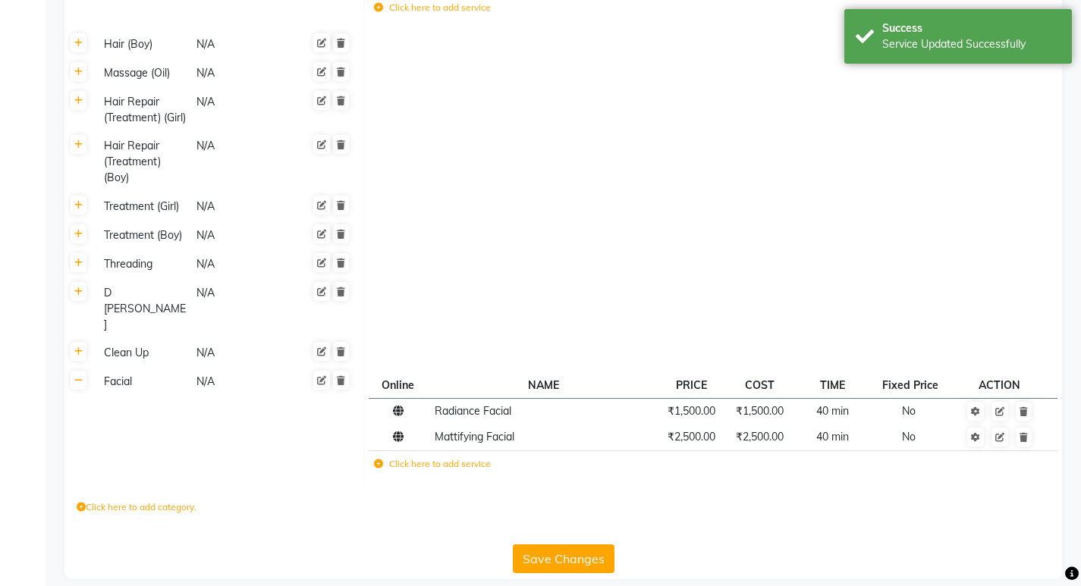
click at [448, 457] on label "Click here to add service" at bounding box center [432, 464] width 117 height 14
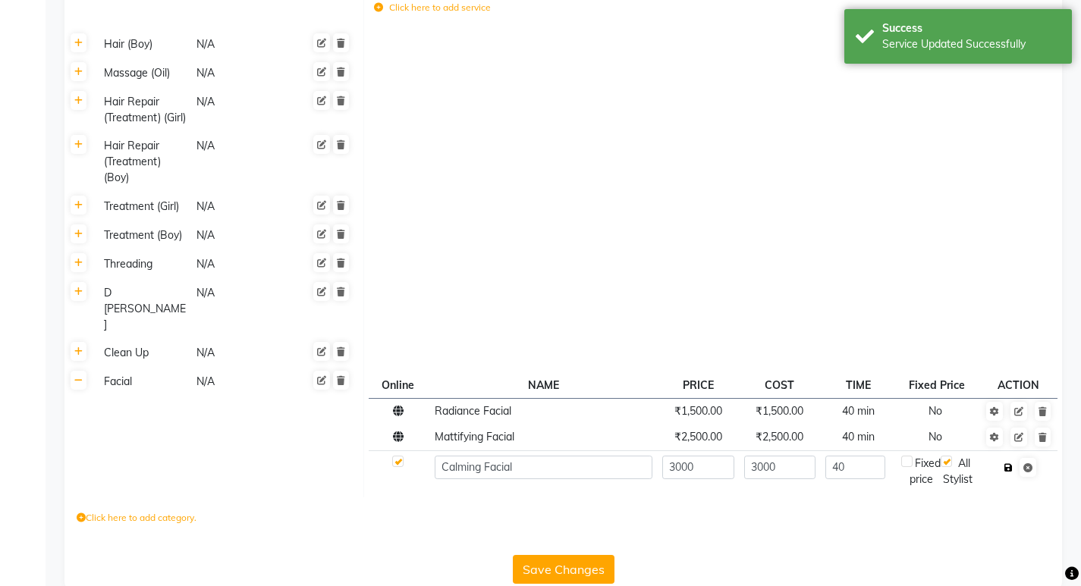
click at [1005, 463] on icon "button" at bounding box center [1008, 467] width 8 height 9
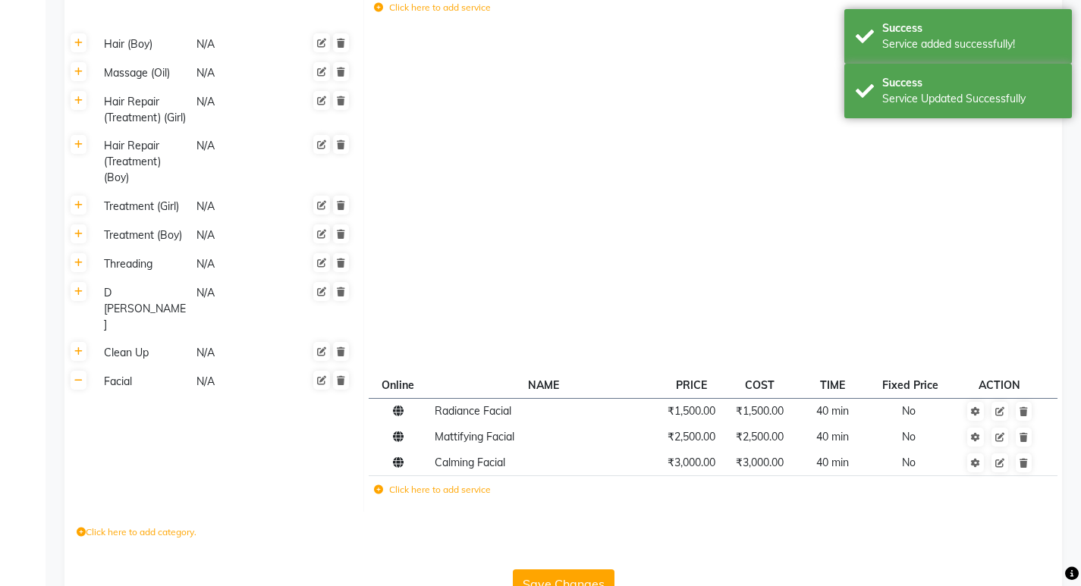
click at [409, 483] on label "Click here to add service" at bounding box center [432, 490] width 117 height 14
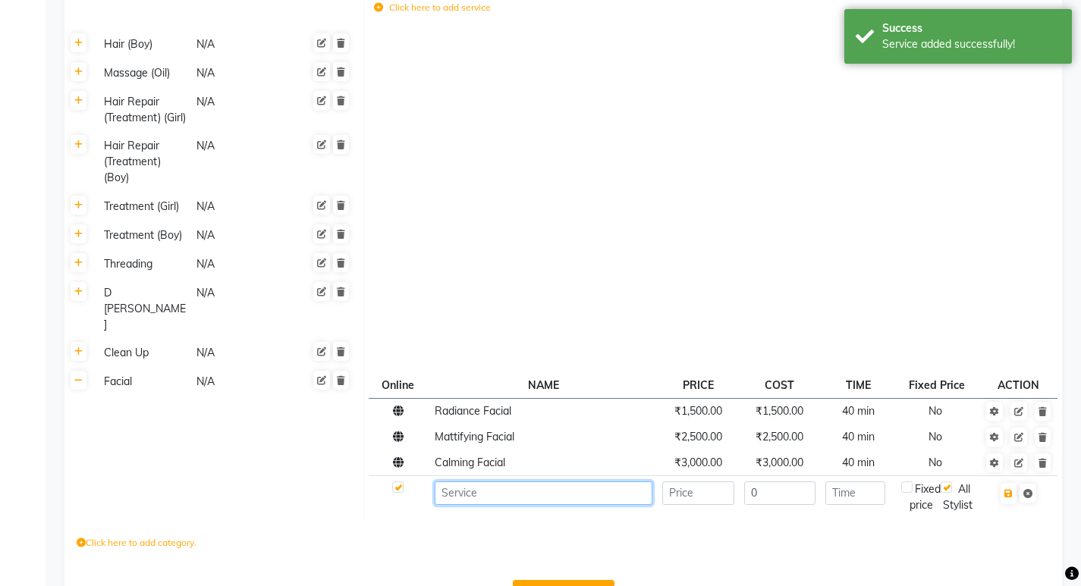
click at [526, 482] on input at bounding box center [544, 494] width 218 height 24
type input "Hydra Facial"
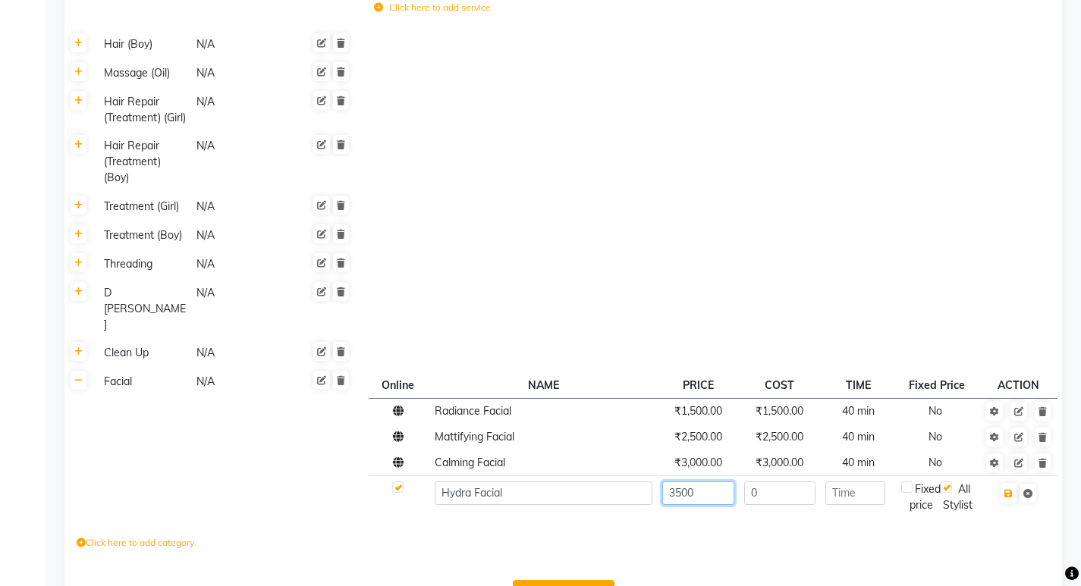
type input "3500"
type input "40"
click at [1011, 489] on icon "button" at bounding box center [1008, 493] width 8 height 9
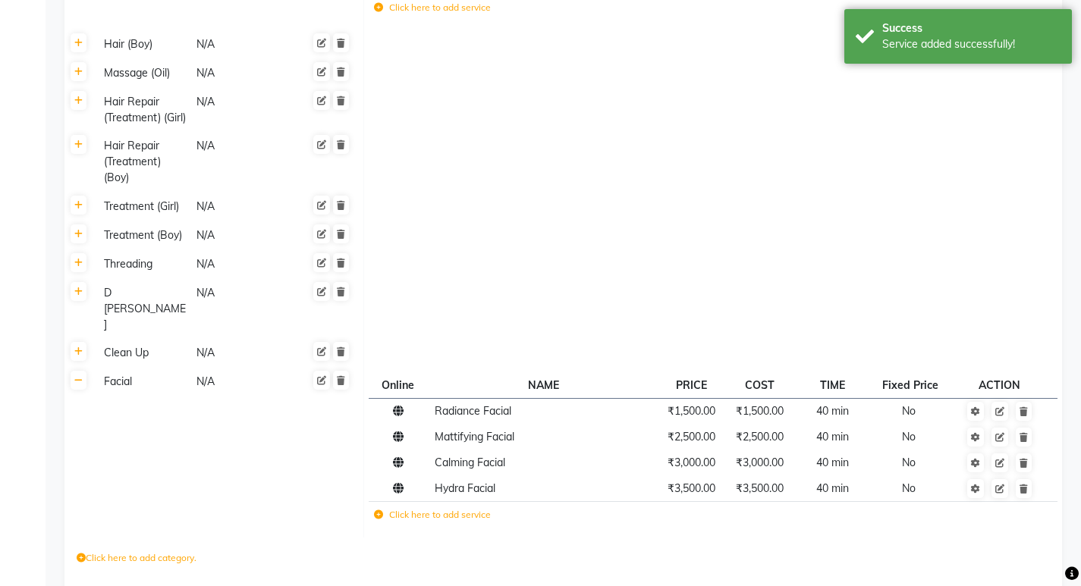
click at [441, 508] on label "Click here to add service" at bounding box center [432, 515] width 117 height 14
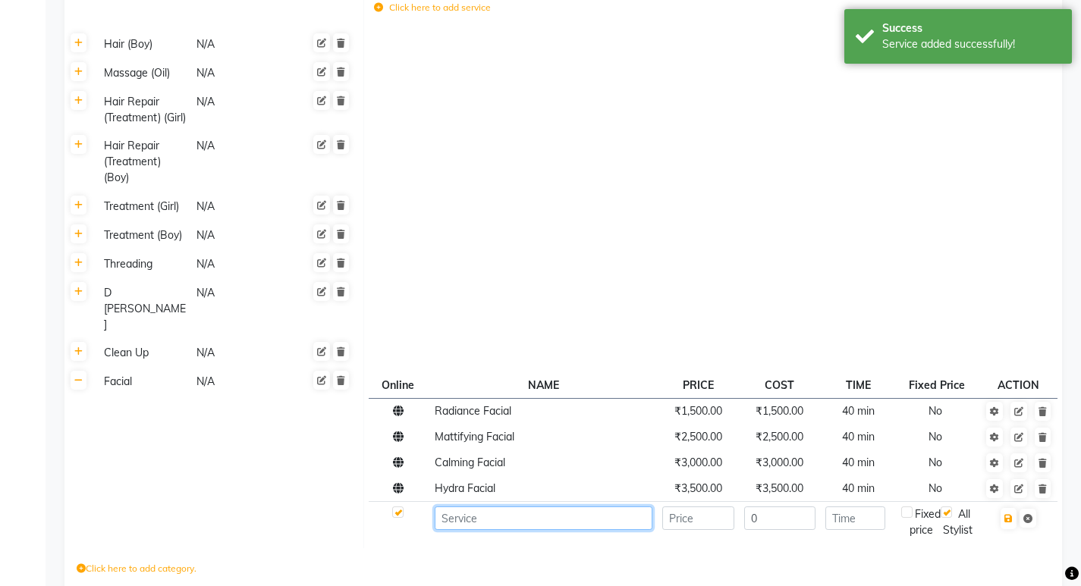
click at [457, 507] on input at bounding box center [544, 519] width 218 height 24
type input "Age Control"
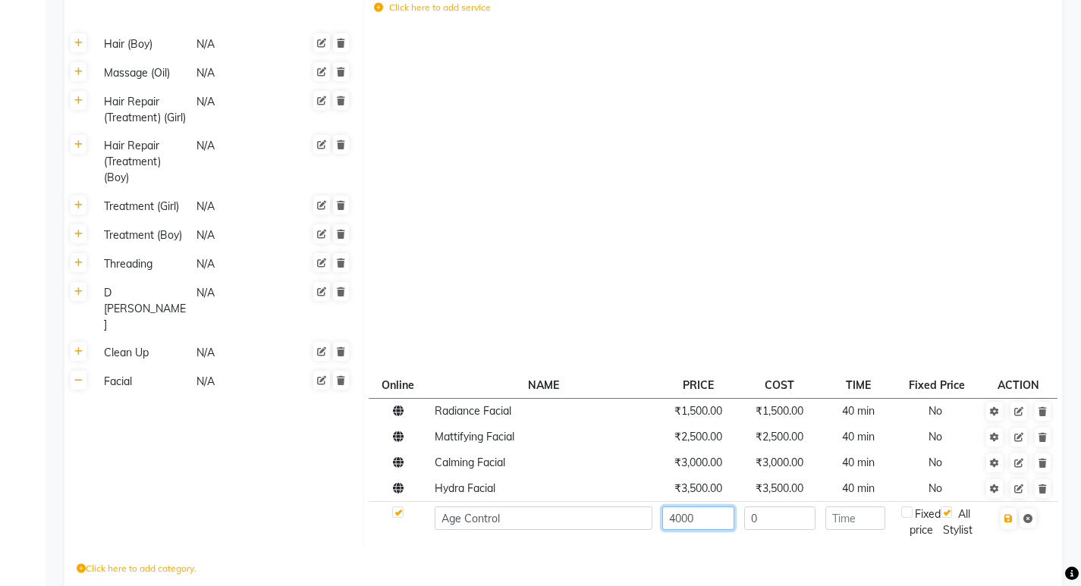
type input "4000"
type input "40"
click at [1014, 508] on button "button" at bounding box center [1009, 518] width 16 height 21
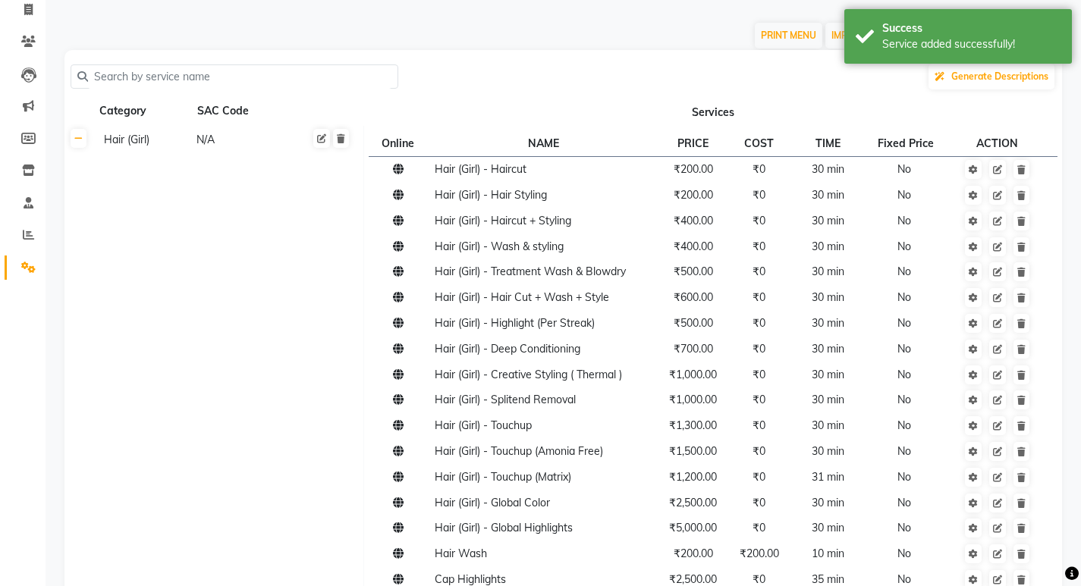
scroll to position [0, 0]
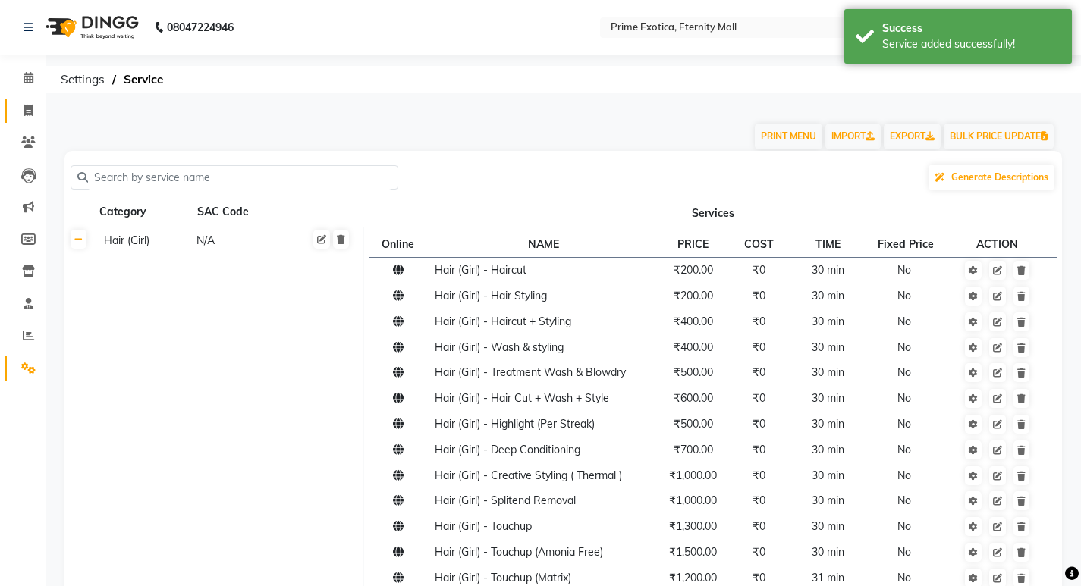
click at [19, 119] on link "Invoice" at bounding box center [23, 111] width 36 height 25
select select "5774"
select select "service"
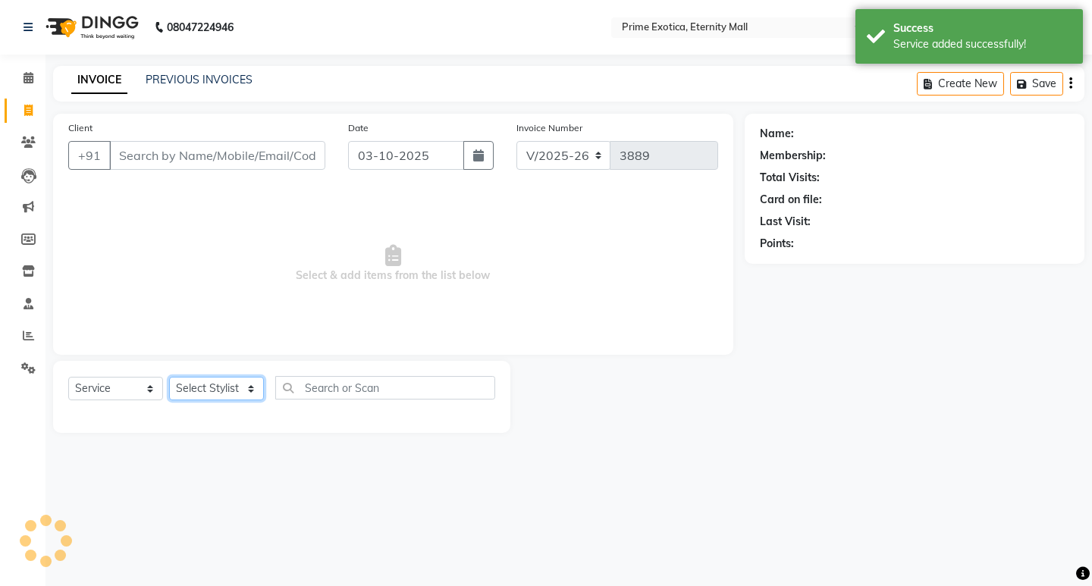
click at [221, 390] on select "Select Stylist" at bounding box center [216, 389] width 95 height 24
select select "40040"
click at [169, 377] on select "Select Stylist AB ADMIN ajay vikram lakshane Isha Bahel Rajeshri shivani" at bounding box center [216, 389] width 95 height 24
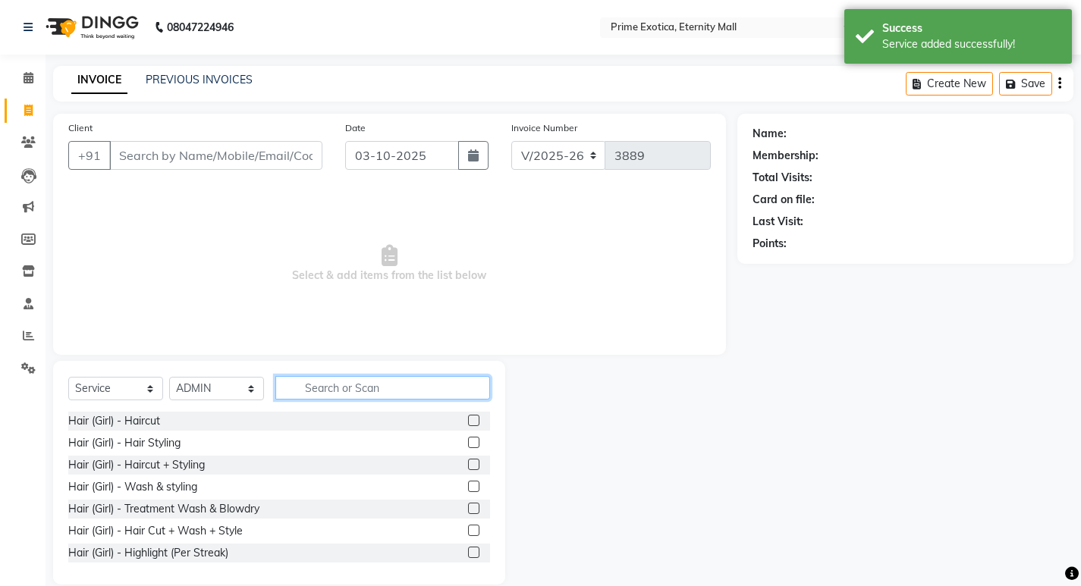
click at [384, 395] on input "text" at bounding box center [382, 388] width 215 height 24
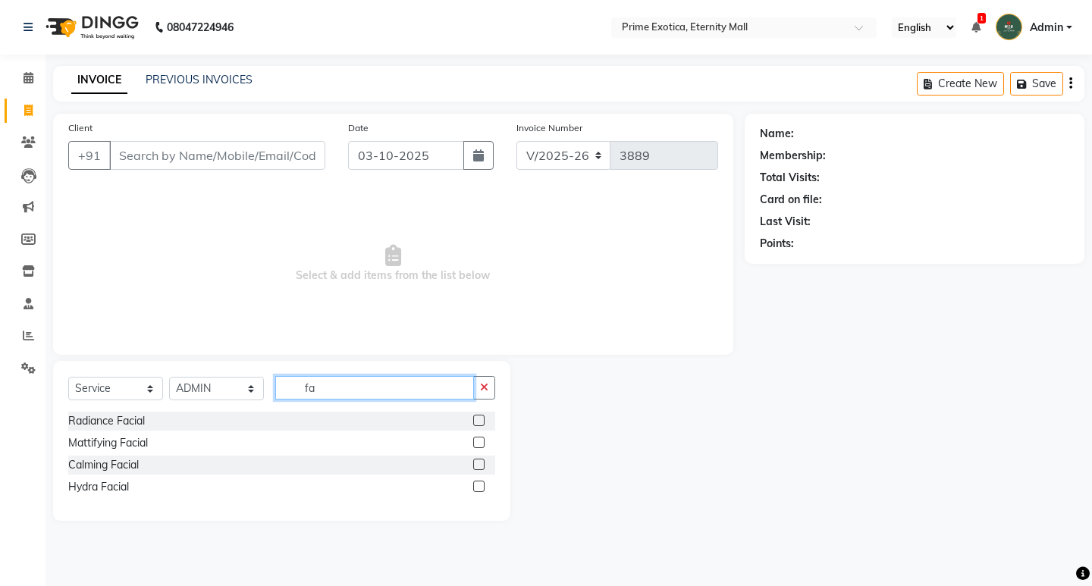
type input "f"
type input "age"
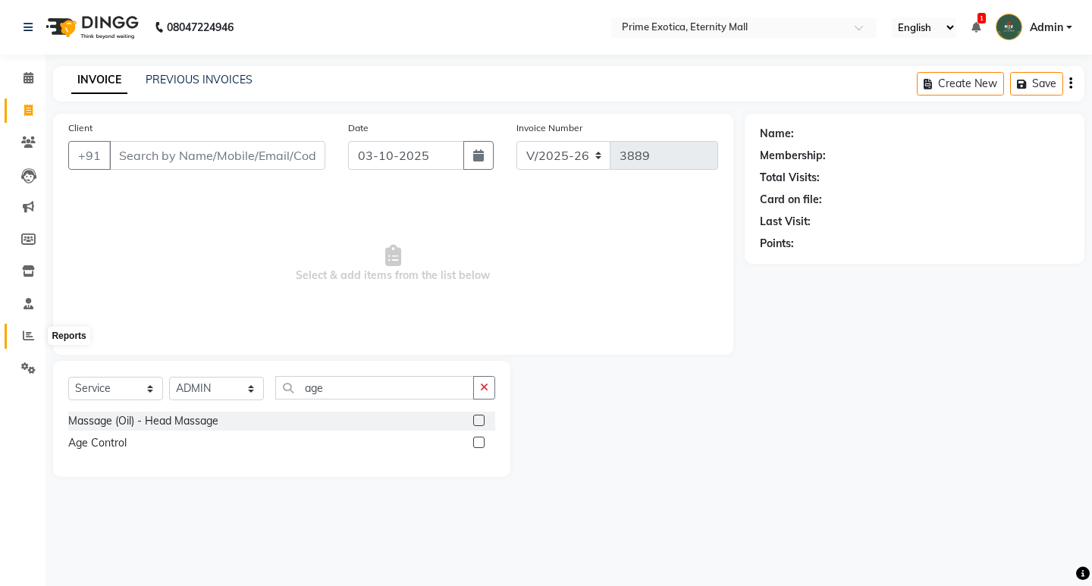
click at [28, 342] on span at bounding box center [28, 336] width 27 height 17
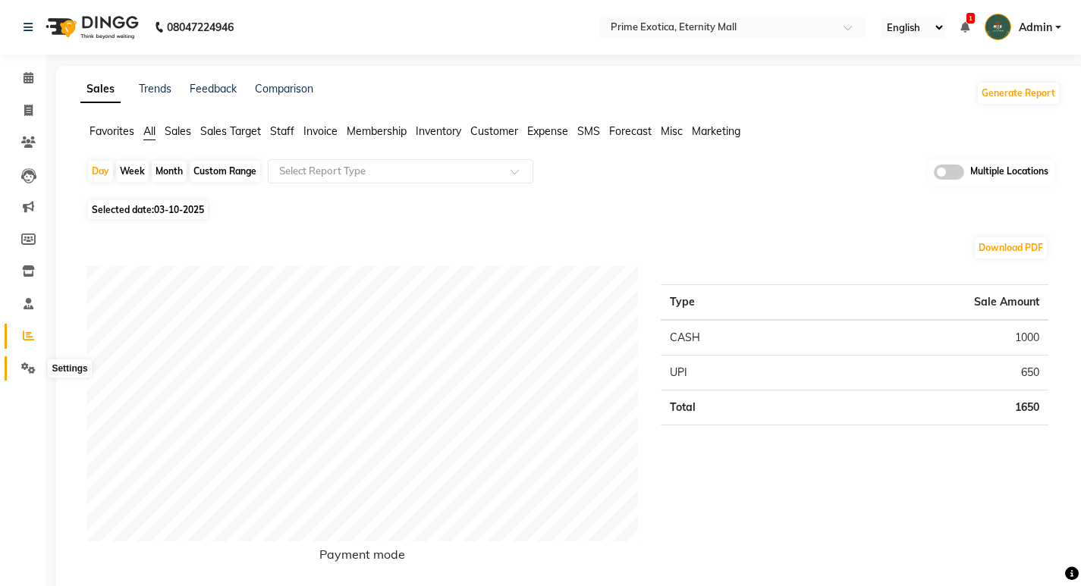
click at [30, 374] on span at bounding box center [28, 368] width 27 height 17
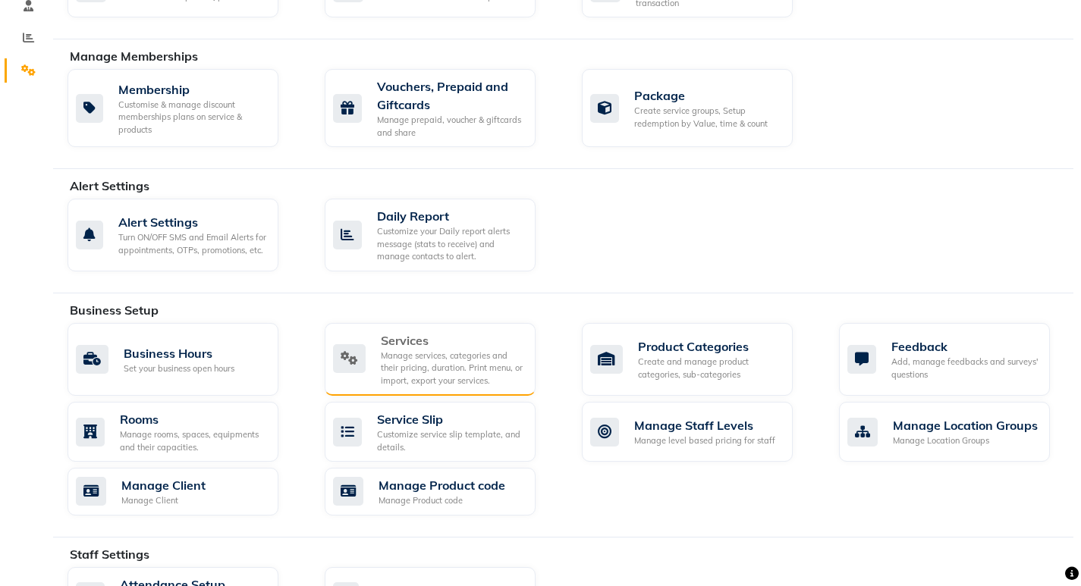
scroll to position [303, 0]
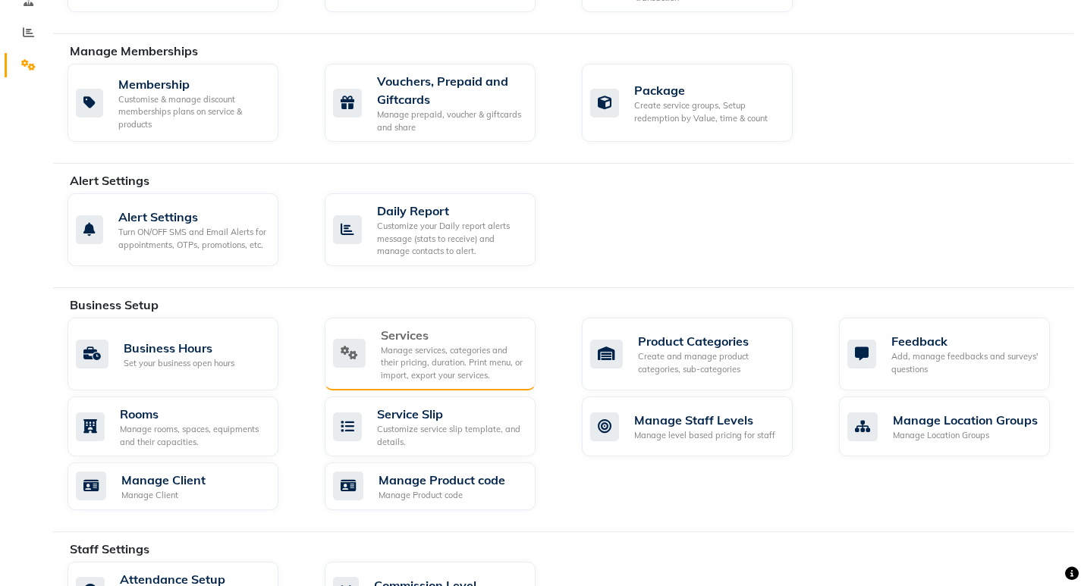
click at [453, 353] on div "Manage services, categories and their pricing, duration. Print menu, or import,…" at bounding box center [452, 363] width 143 height 38
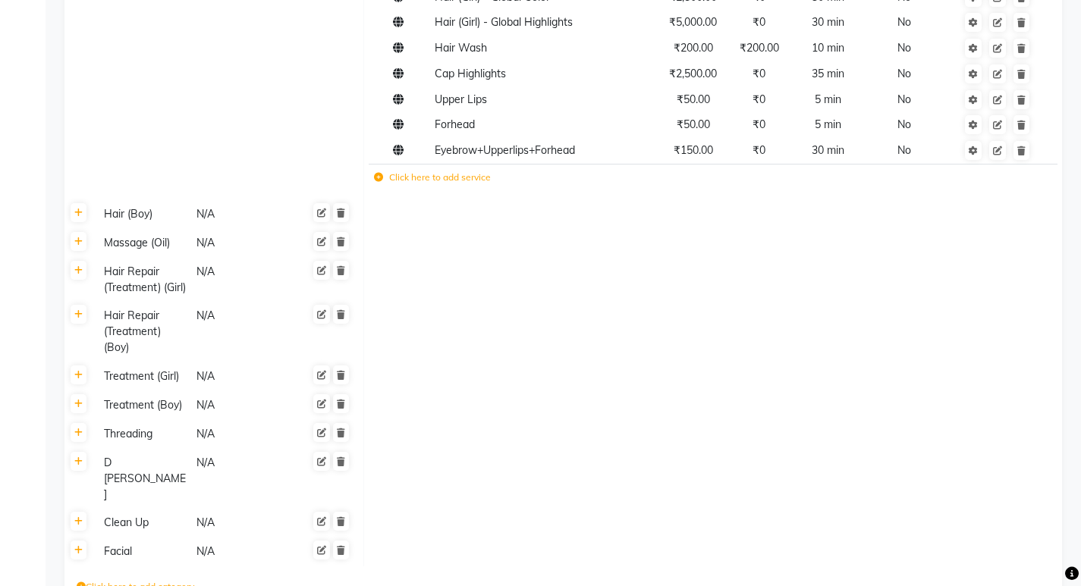
scroll to position [687, 0]
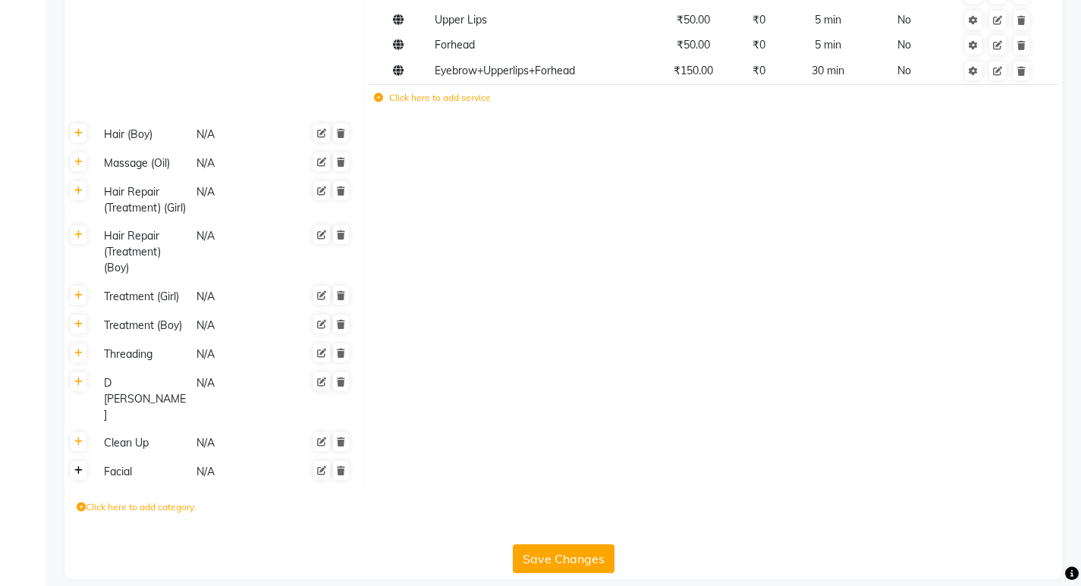
click at [77, 467] on icon at bounding box center [78, 471] width 8 height 9
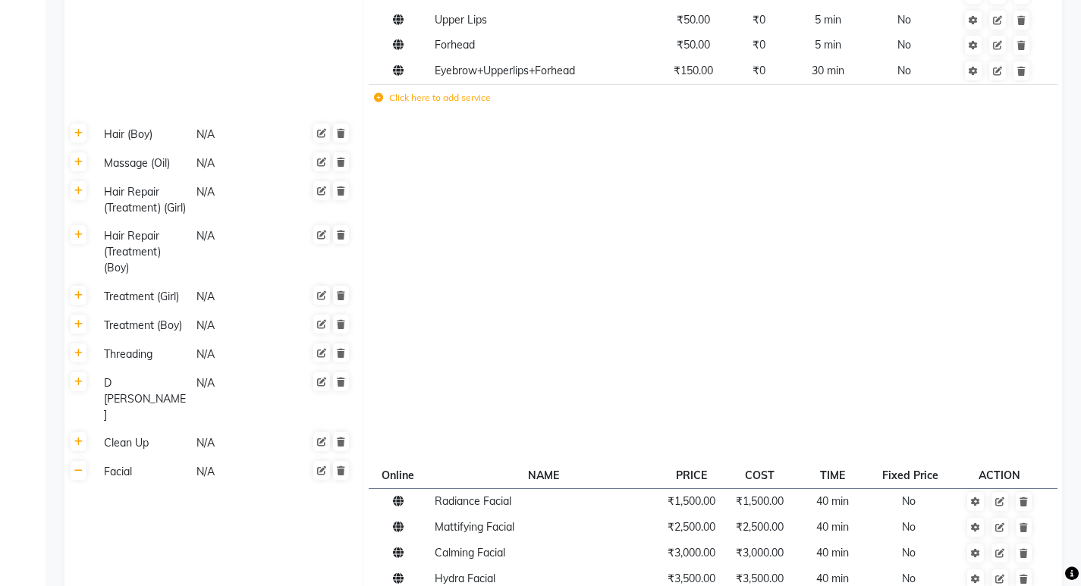
scroll to position [853, 0]
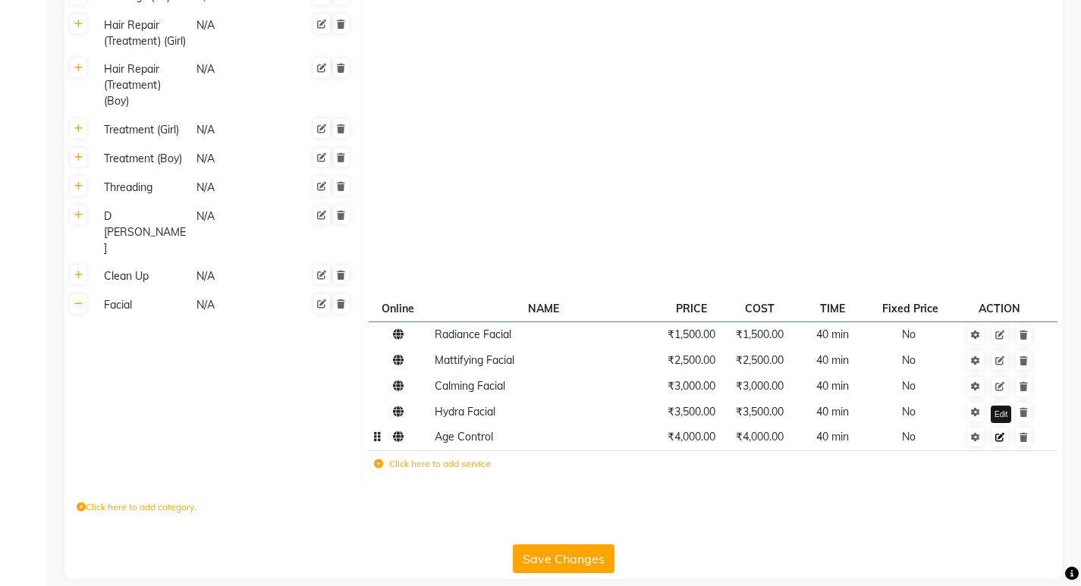
click at [1003, 433] on icon at bounding box center [999, 437] width 9 height 9
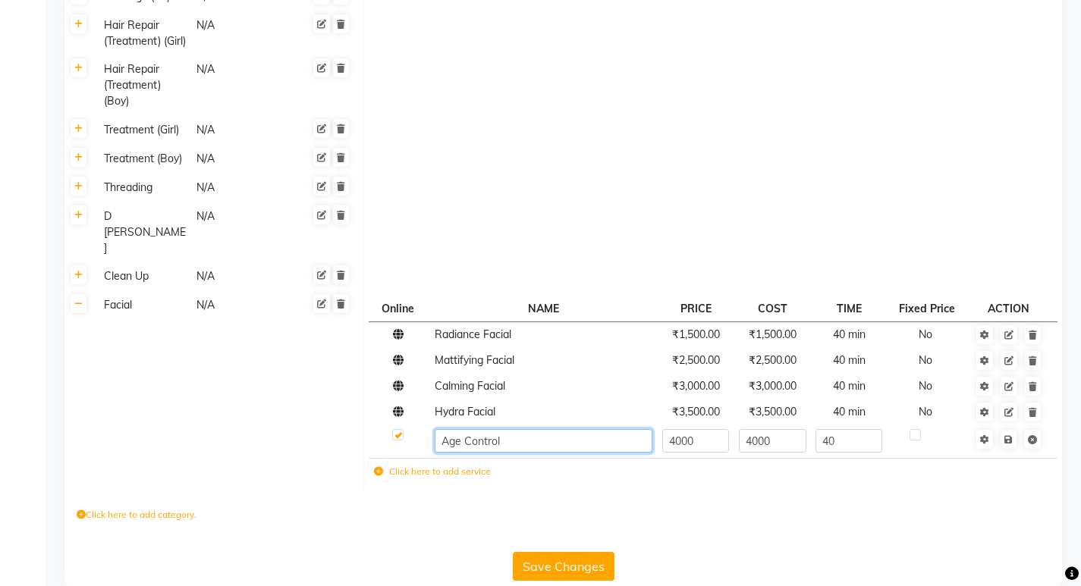
click at [549, 429] on input "Age Control" at bounding box center [544, 441] width 218 height 24
type input "Age Control Facial"
click at [1010, 431] on span "Save" at bounding box center [1018, 438] width 48 height 15
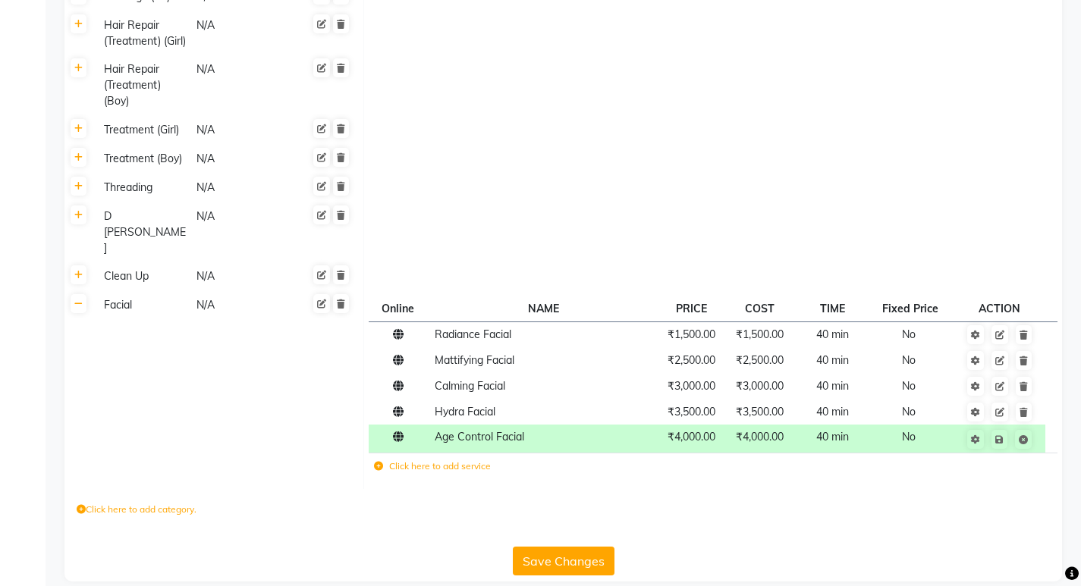
click at [555, 547] on button "Save Changes" at bounding box center [564, 561] width 102 height 29
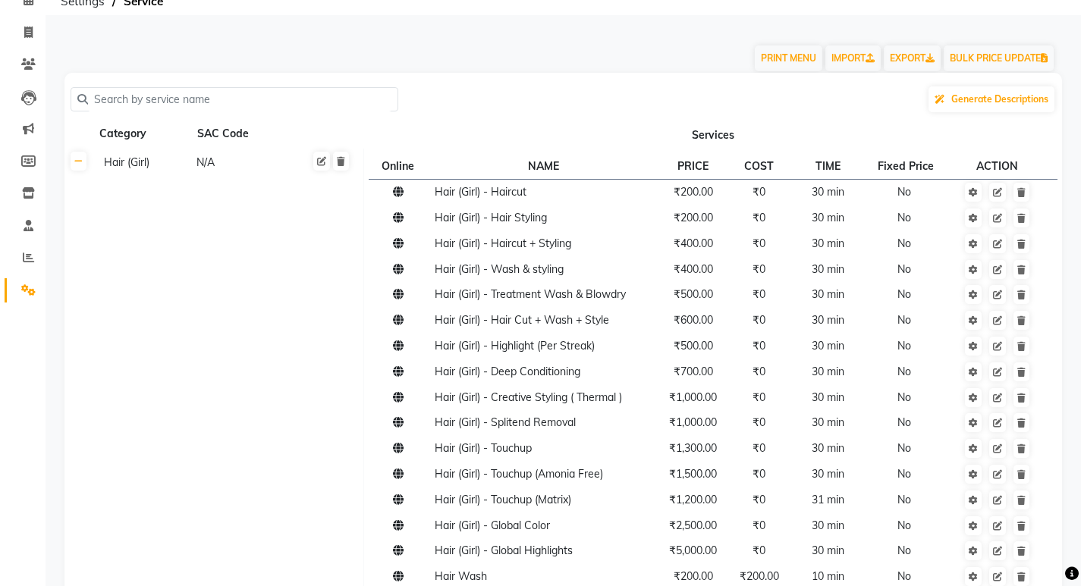
scroll to position [0, 0]
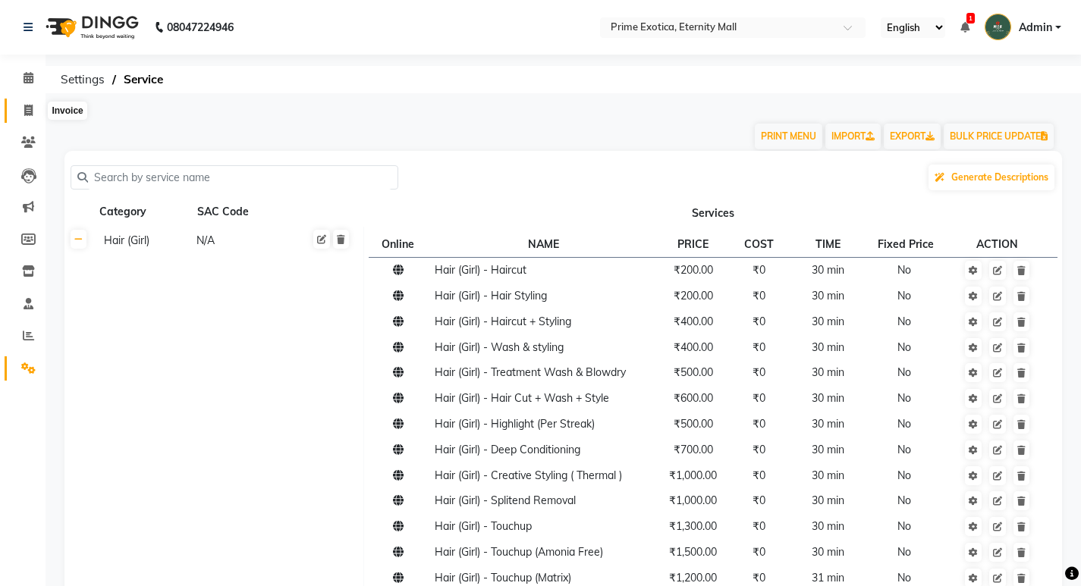
click at [20, 108] on span at bounding box center [28, 110] width 27 height 17
select select "service"
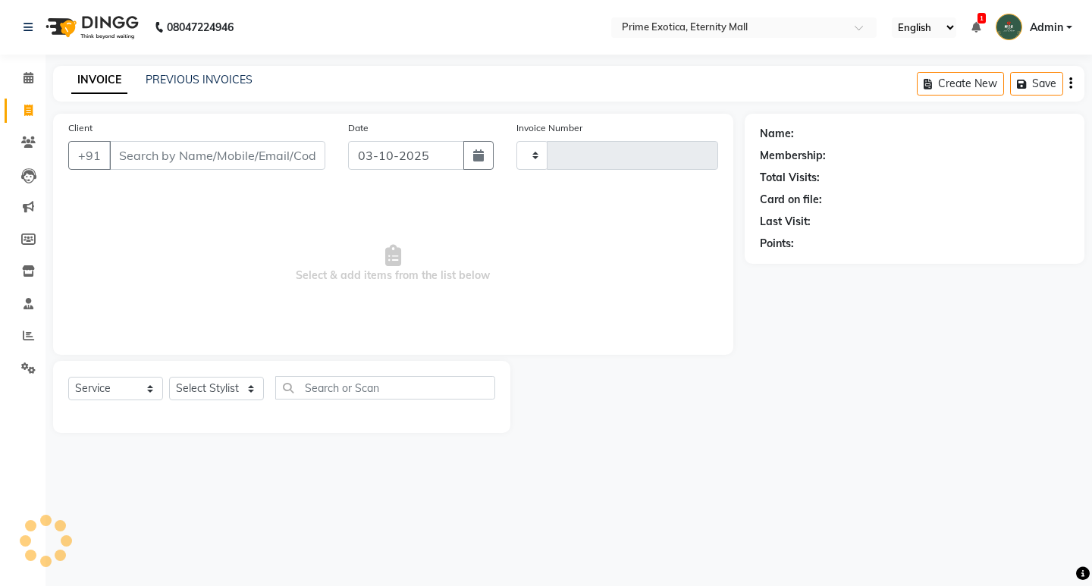
type input "3889"
select select "5774"
click at [24, 329] on span at bounding box center [28, 336] width 27 height 17
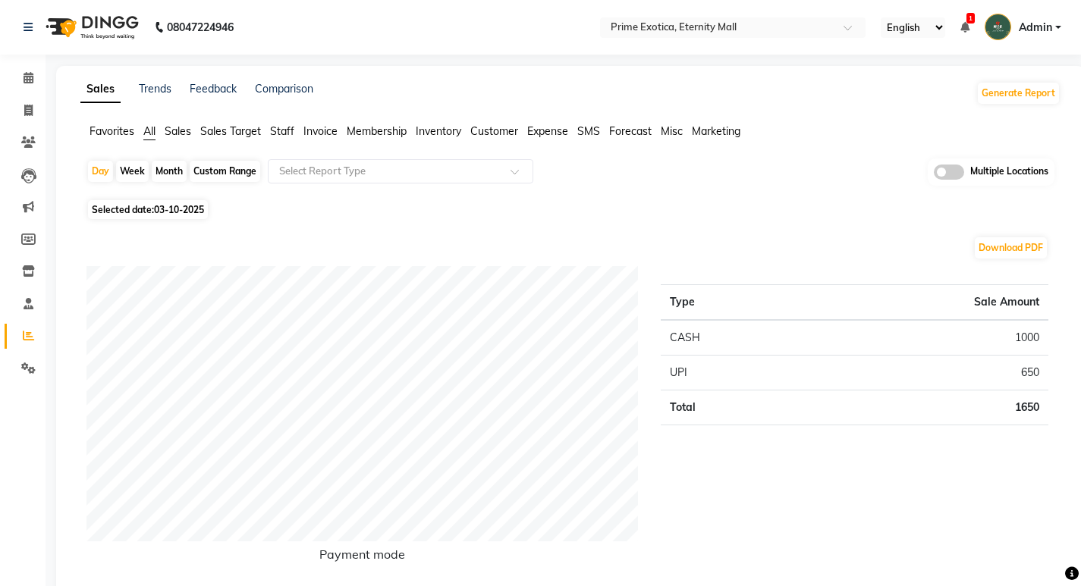
click at [941, 167] on span at bounding box center [949, 172] width 30 height 15
click at [934, 174] on input "checkbox" at bounding box center [934, 174] width 0 height 0
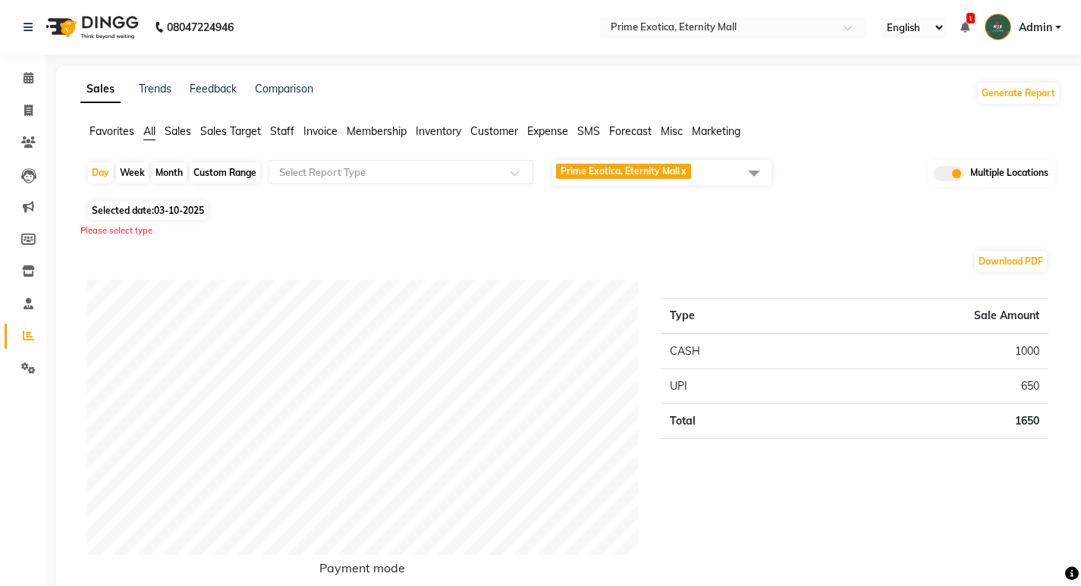
click at [630, 174] on span "Prime Exotica, Eternity Mall" at bounding box center [620, 170] width 119 height 11
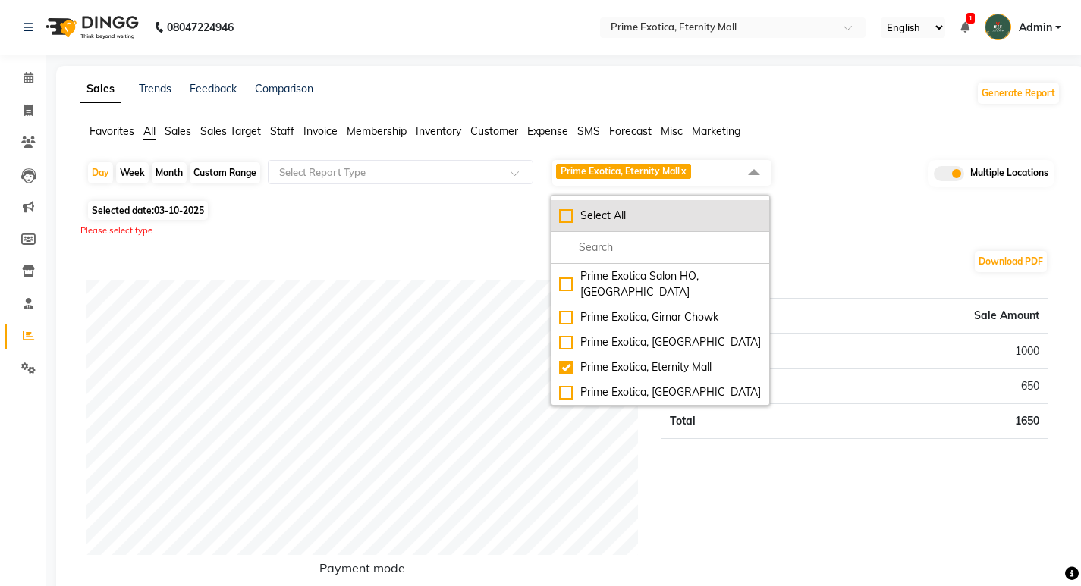
click at [576, 223] on div "Select All" at bounding box center [660, 216] width 203 height 16
checkbox input "true"
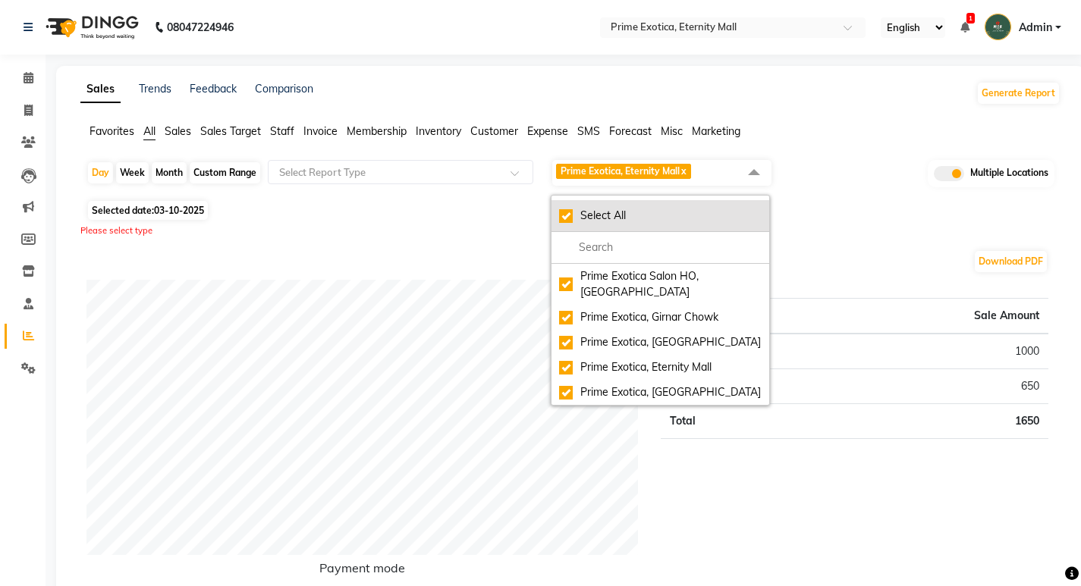
checkbox input "true"
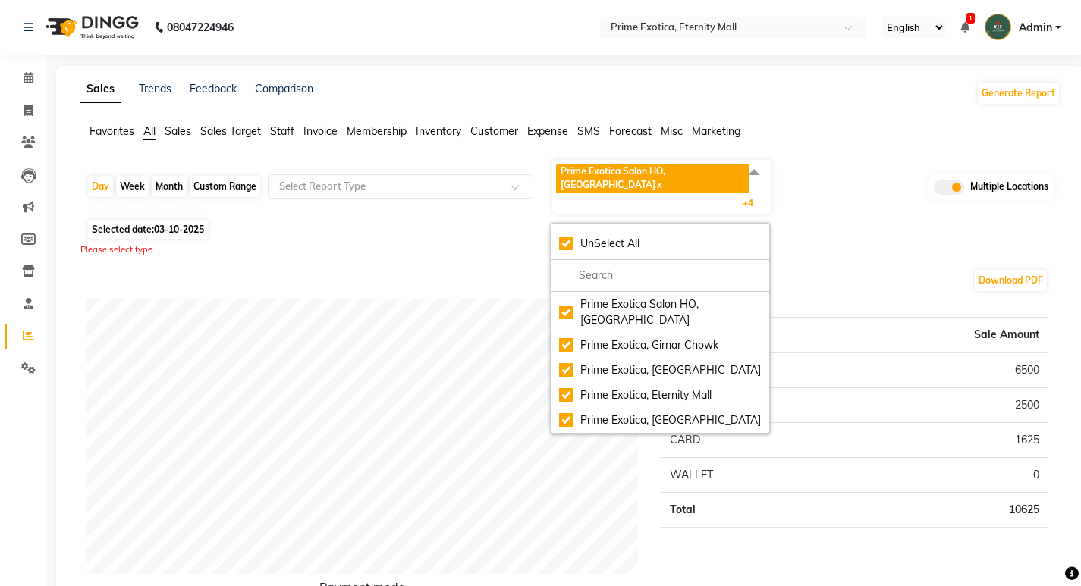
click at [835, 134] on ul "Favorites All Sales Sales Target Staff Invoice Membership Inventory Customer Ex…" at bounding box center [570, 132] width 980 height 17
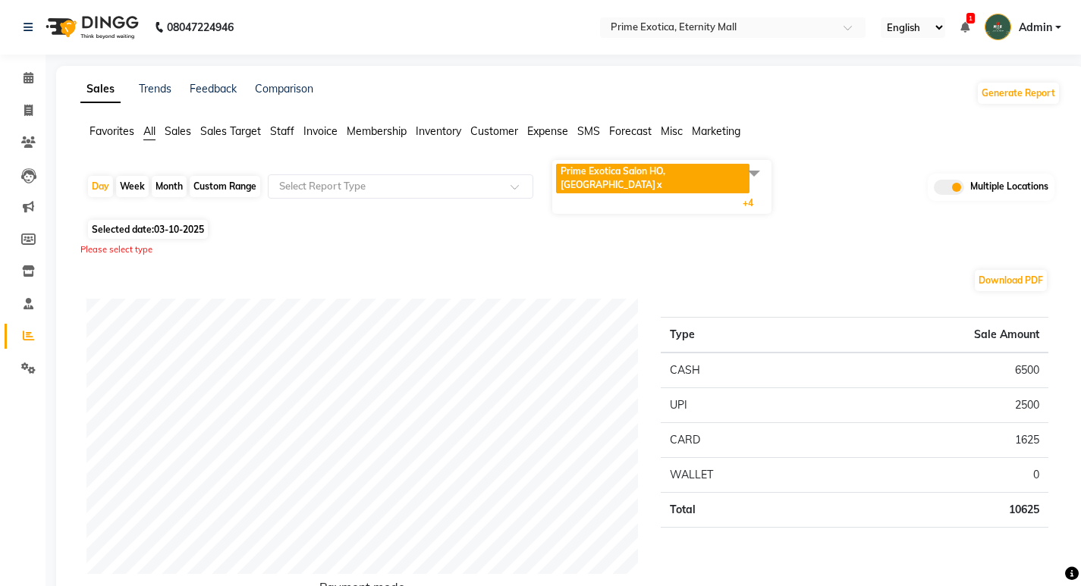
click at [171, 176] on div "Month" at bounding box center [169, 186] width 35 height 21
select select "10"
select select "2025"
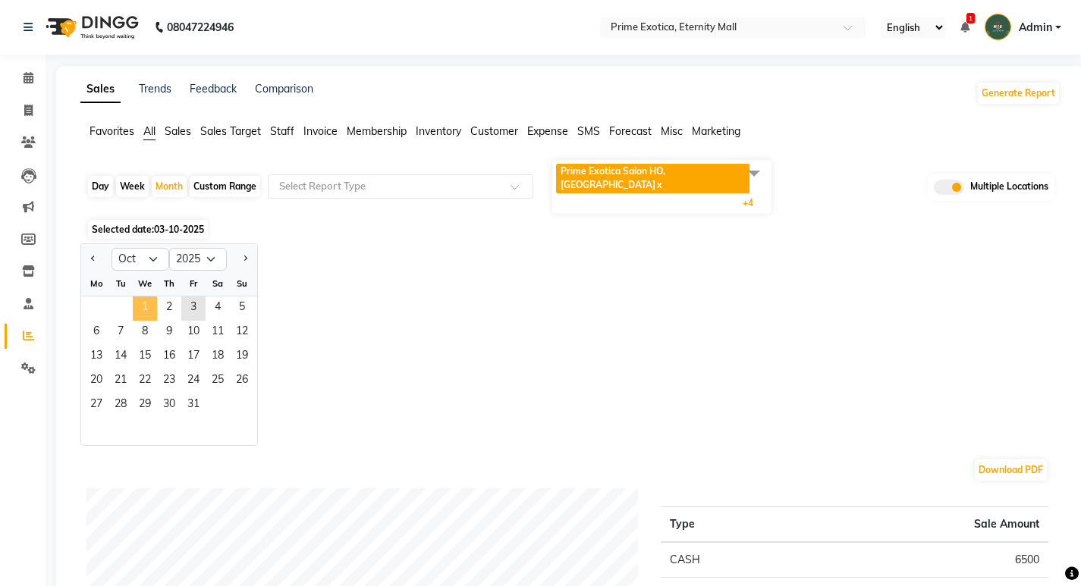
click at [136, 297] on span "1" at bounding box center [145, 309] width 24 height 24
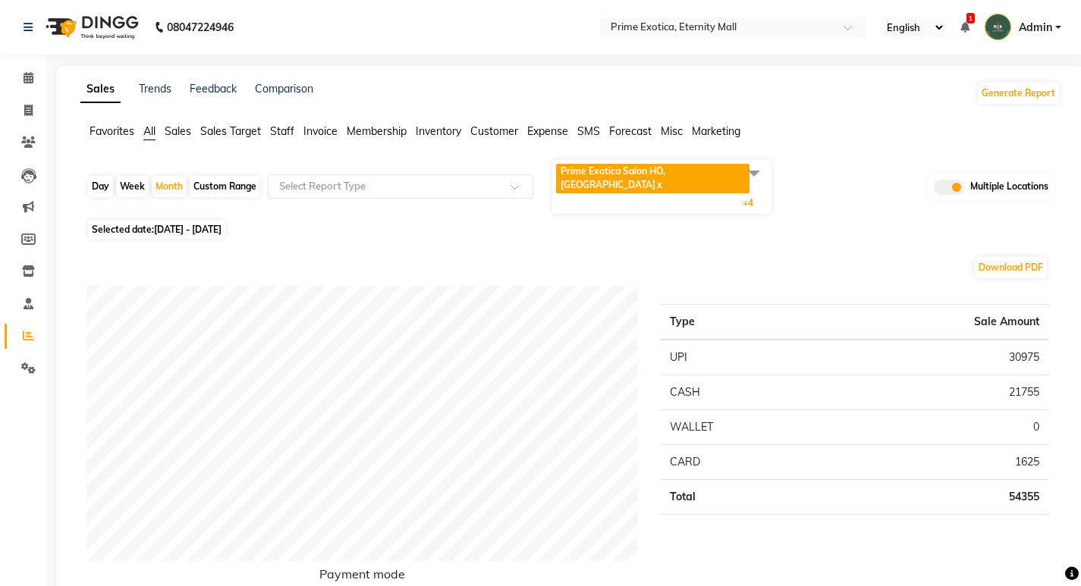
click at [102, 176] on div "Day" at bounding box center [100, 186] width 25 height 21
select select "10"
select select "2025"
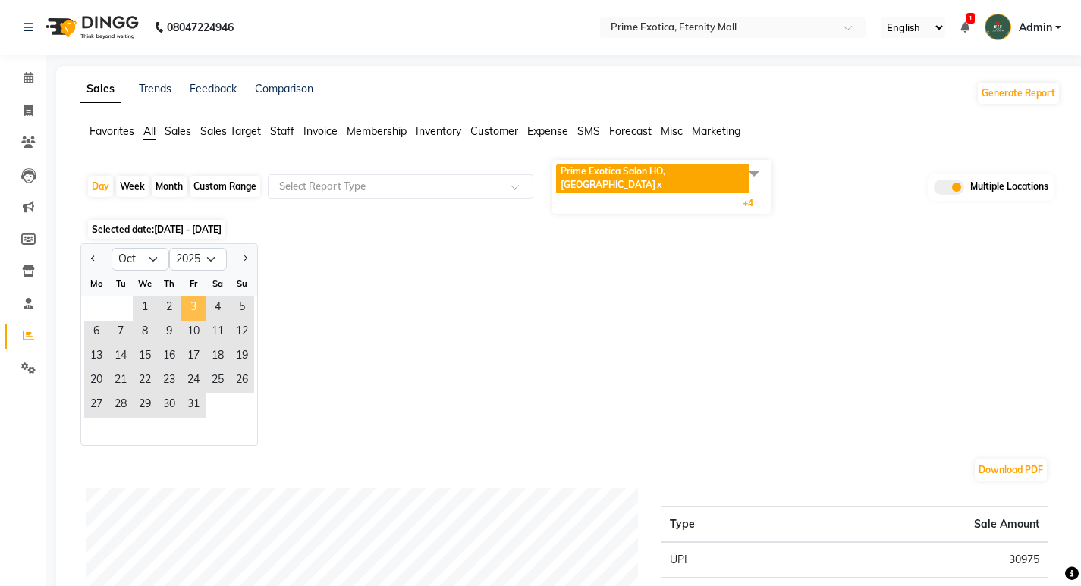
click at [200, 297] on span "3" at bounding box center [193, 309] width 24 height 24
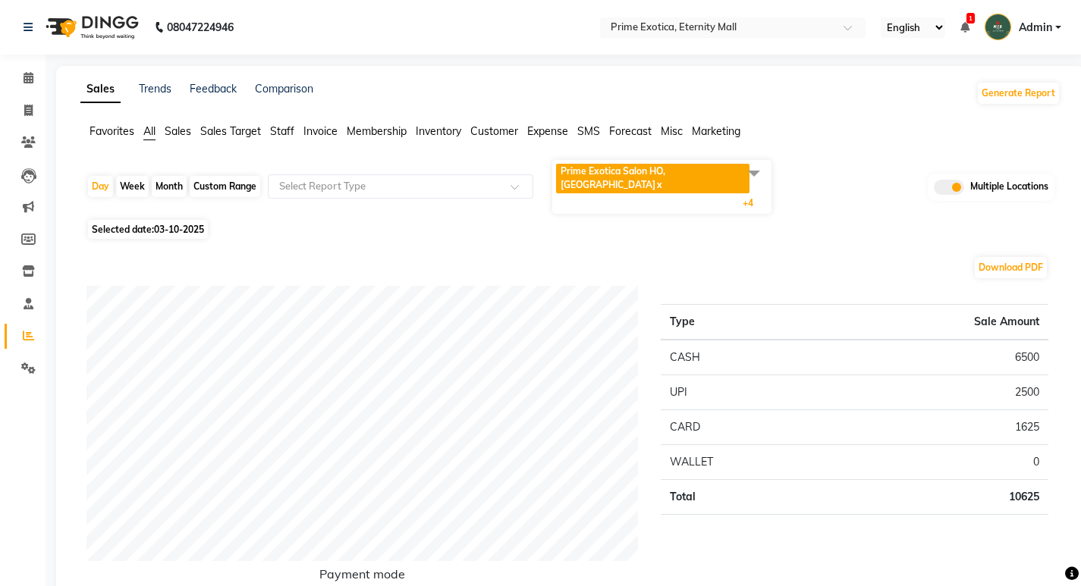
click at [961, 27] on icon at bounding box center [964, 27] width 9 height 11
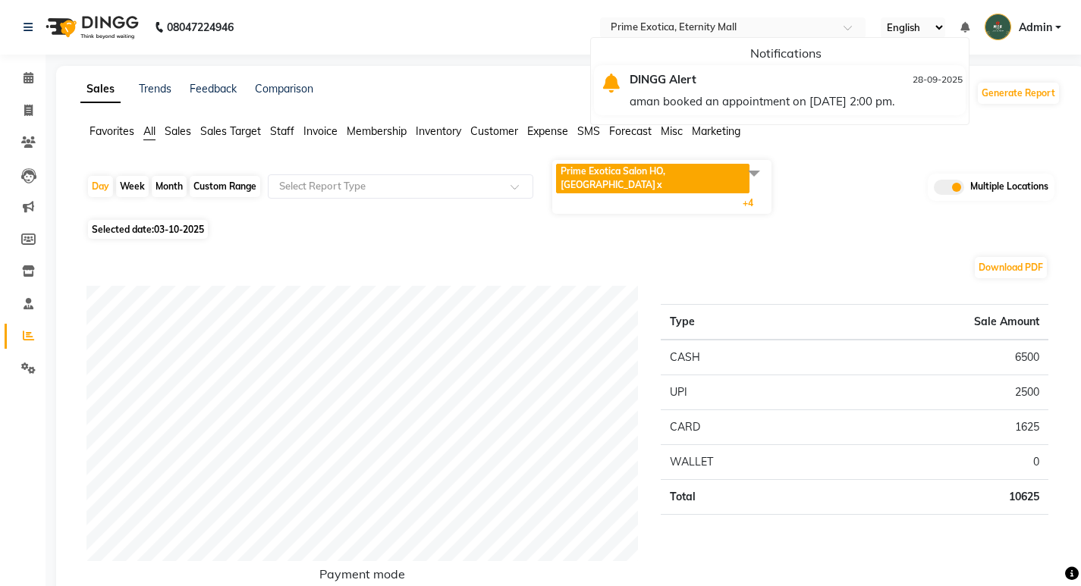
click at [885, 105] on div "aman booked an appointment on [DATE] 2:00 pm." at bounding box center [796, 101] width 333 height 22
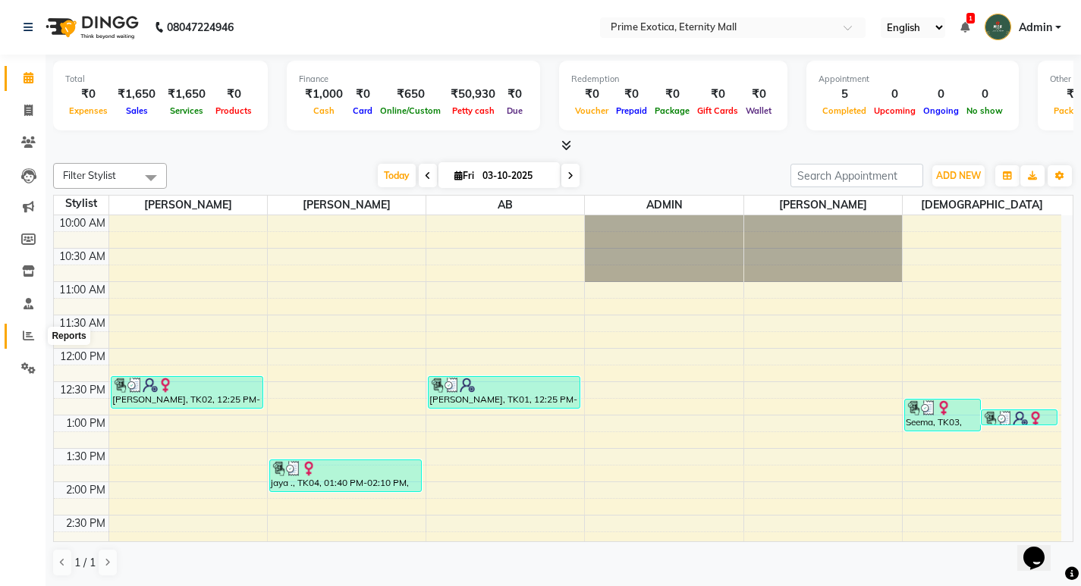
click at [31, 333] on icon at bounding box center [28, 335] width 11 height 11
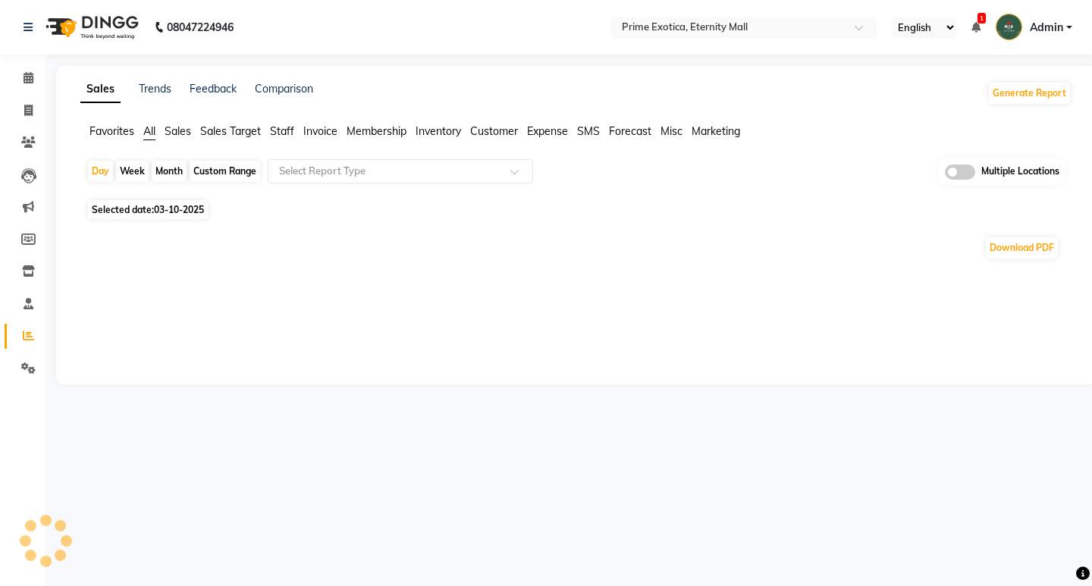
click at [972, 174] on span at bounding box center [960, 172] width 30 height 15
click at [945, 174] on input "checkbox" at bounding box center [945, 174] width 0 height 0
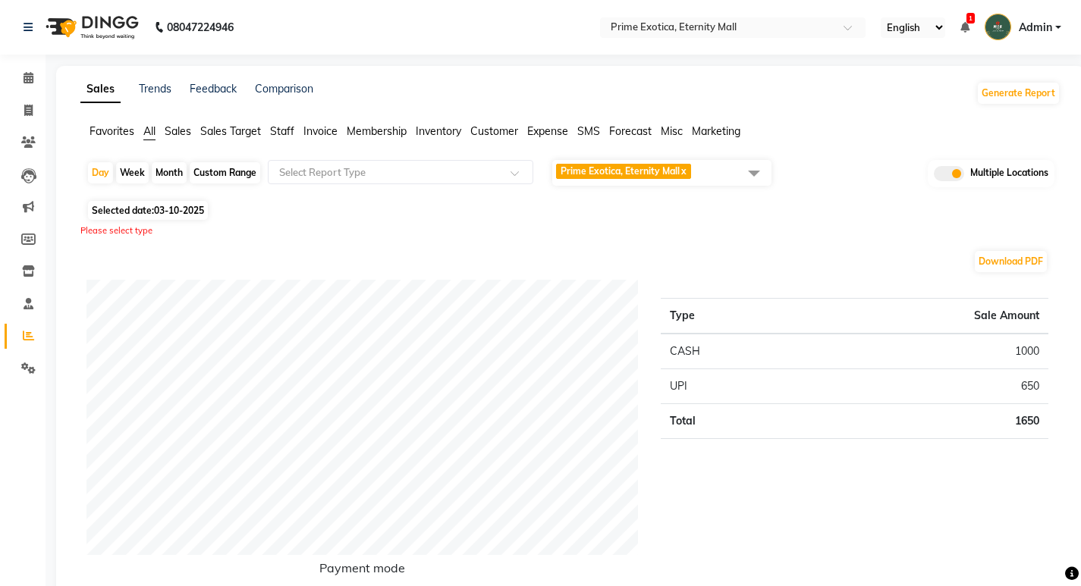
click at [672, 176] on span "Prime Exotica, Eternity Mall" at bounding box center [620, 170] width 119 height 11
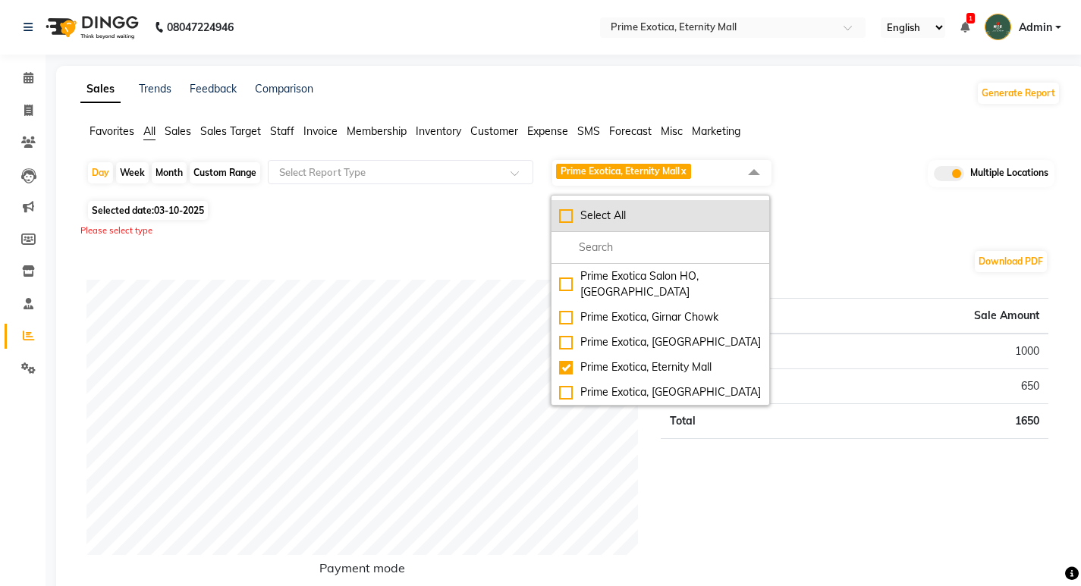
click at [584, 223] on div "Select All" at bounding box center [660, 216] width 203 height 16
checkbox input "true"
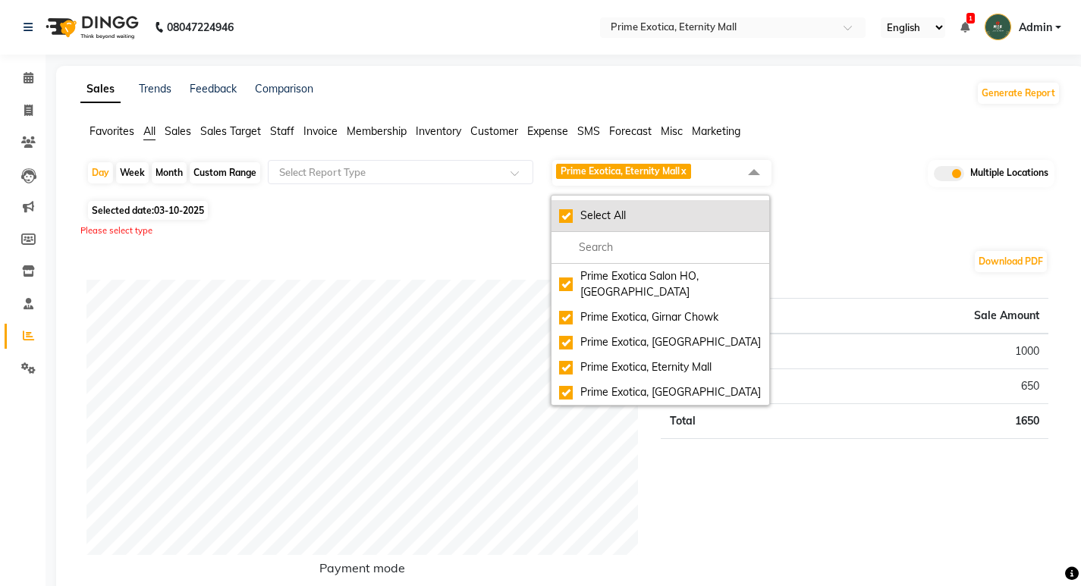
checkbox input "true"
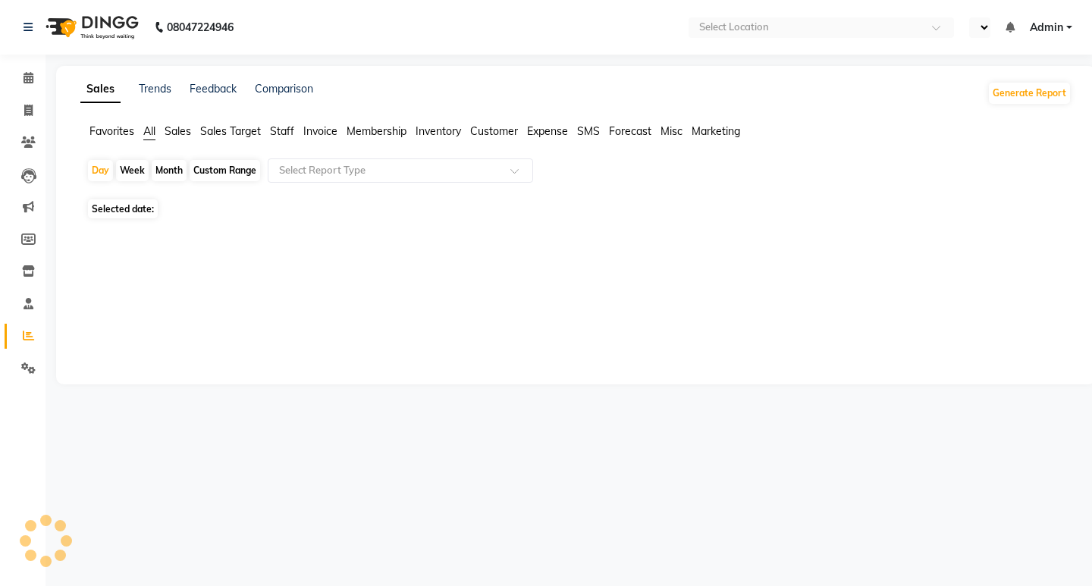
select select "en"
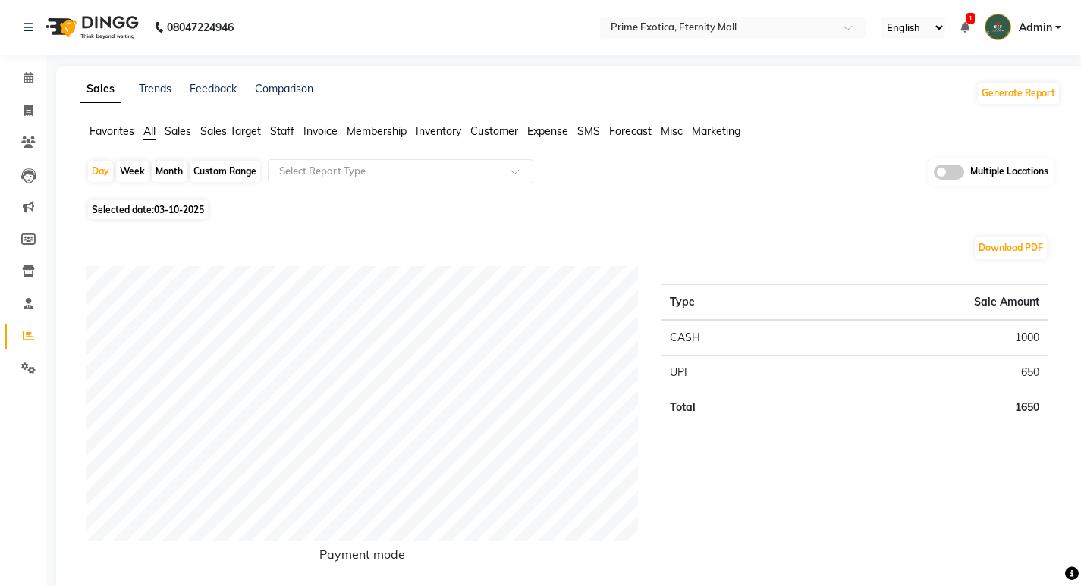
click at [940, 170] on span at bounding box center [949, 172] width 30 height 15
click at [934, 174] on input "checkbox" at bounding box center [934, 174] width 0 height 0
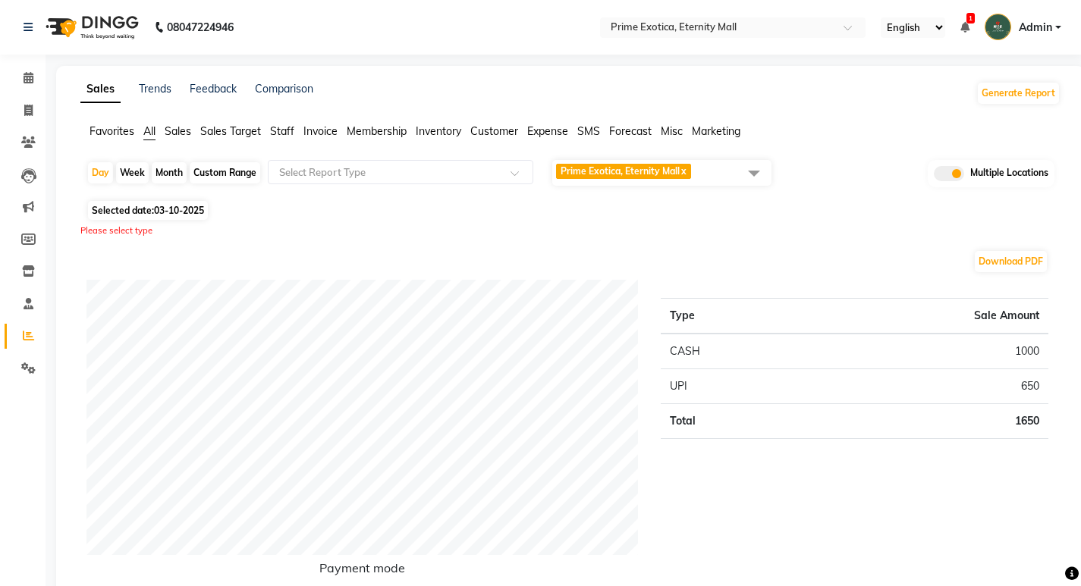
click at [605, 174] on span "Prime Exotica, Eternity Mall" at bounding box center [620, 170] width 119 height 11
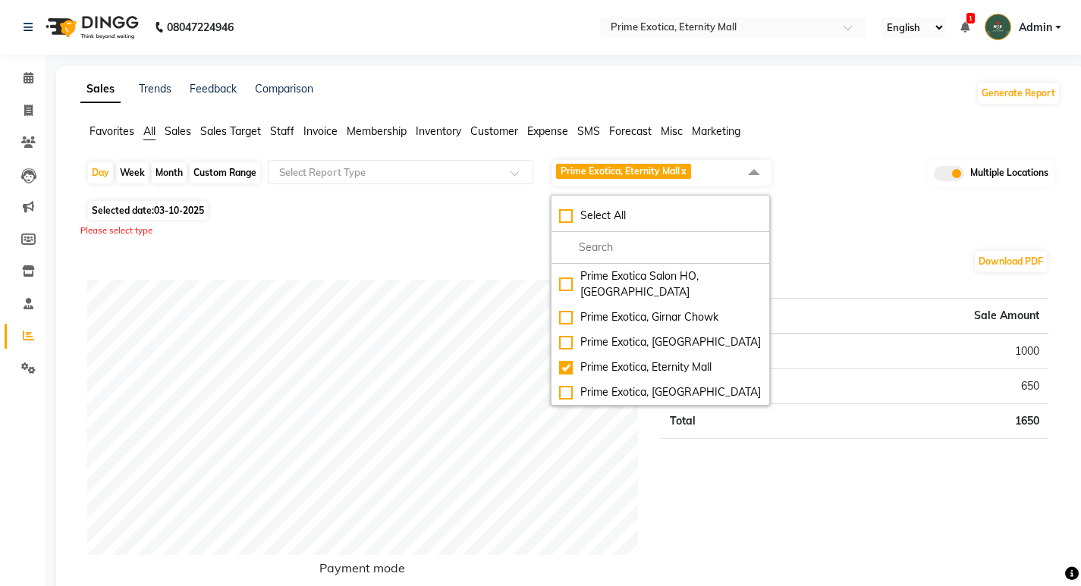
click at [569, 214] on div "Select All" at bounding box center [660, 216] width 203 height 16
checkbox input "true"
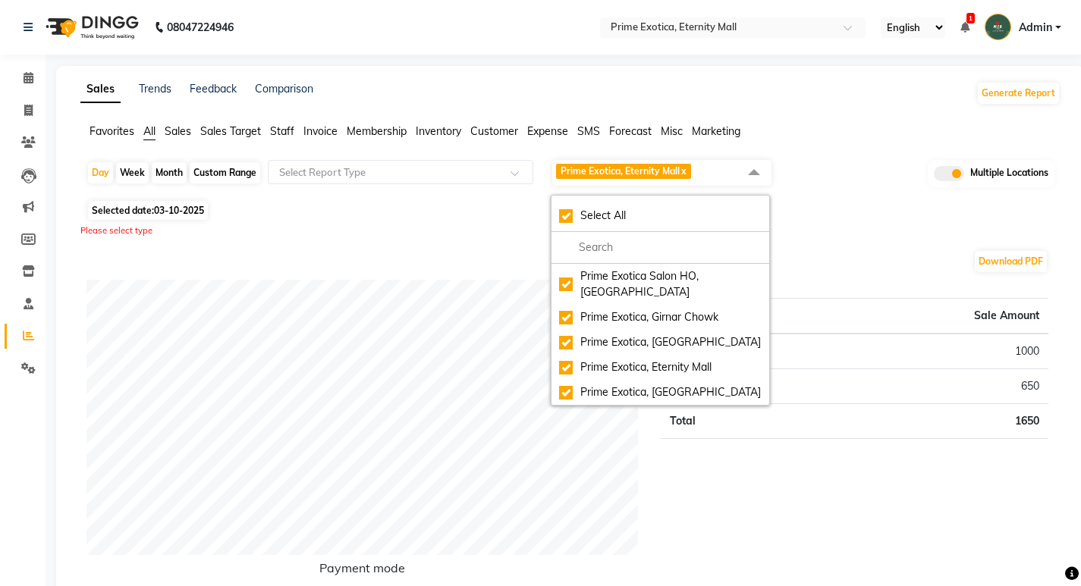
checkbox input "true"
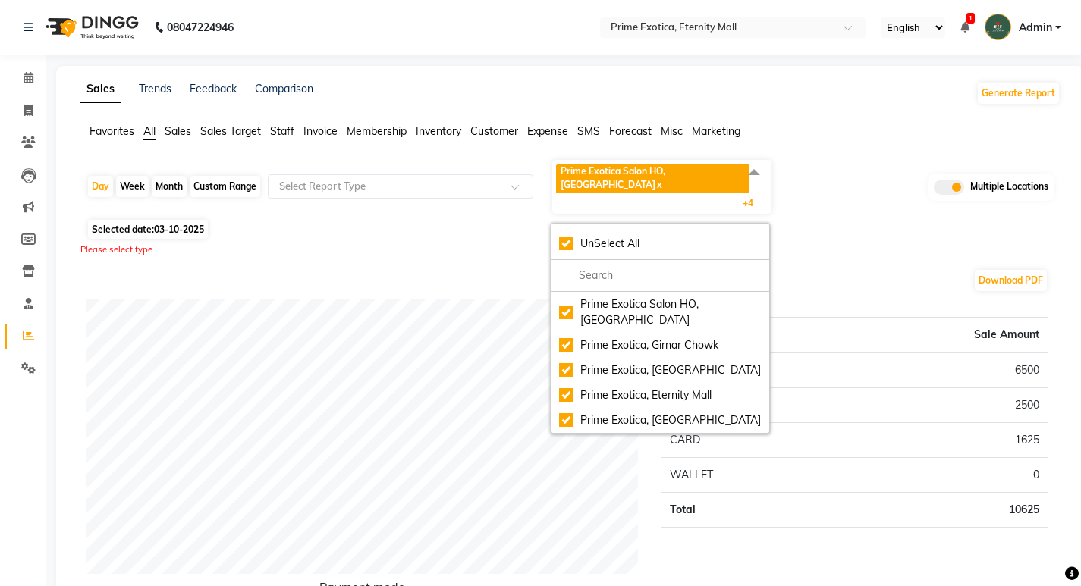
click at [972, 20] on span "1" at bounding box center [970, 18] width 8 height 11
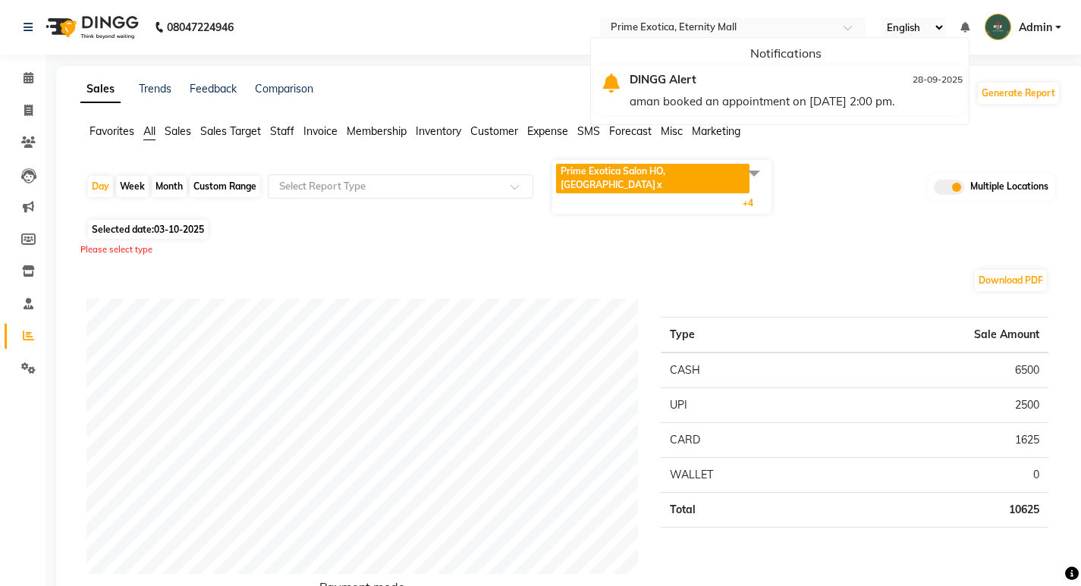
click at [972, 20] on ul "English ENGLISH Español العربية मराठी हिंदी ગુજરાતી தமிழ் 中文 Notifications DING…" at bounding box center [971, 27] width 196 height 25
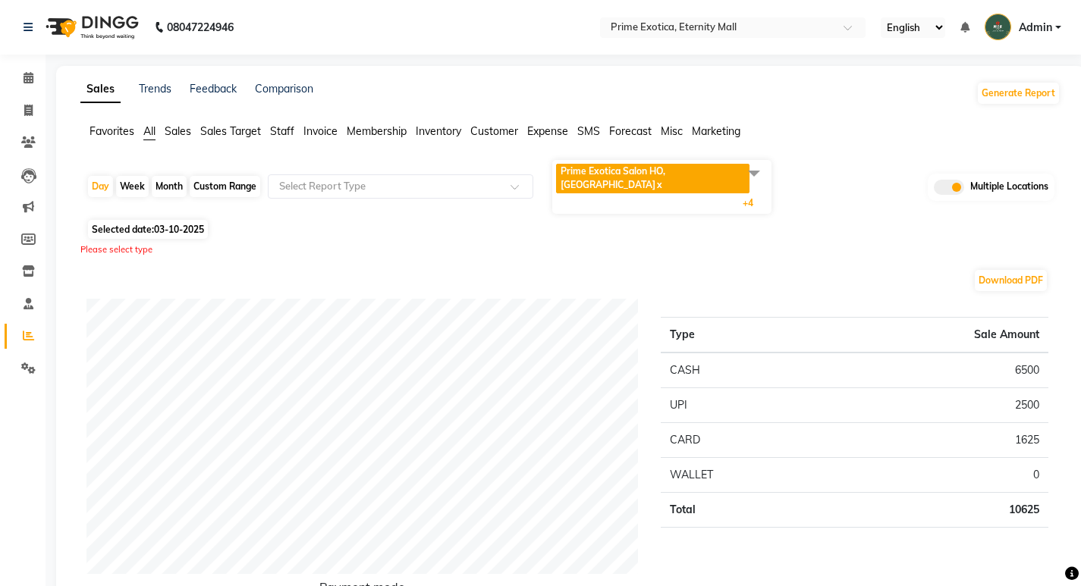
click at [165, 178] on div "Month" at bounding box center [169, 186] width 35 height 21
select select "10"
select select "2025"
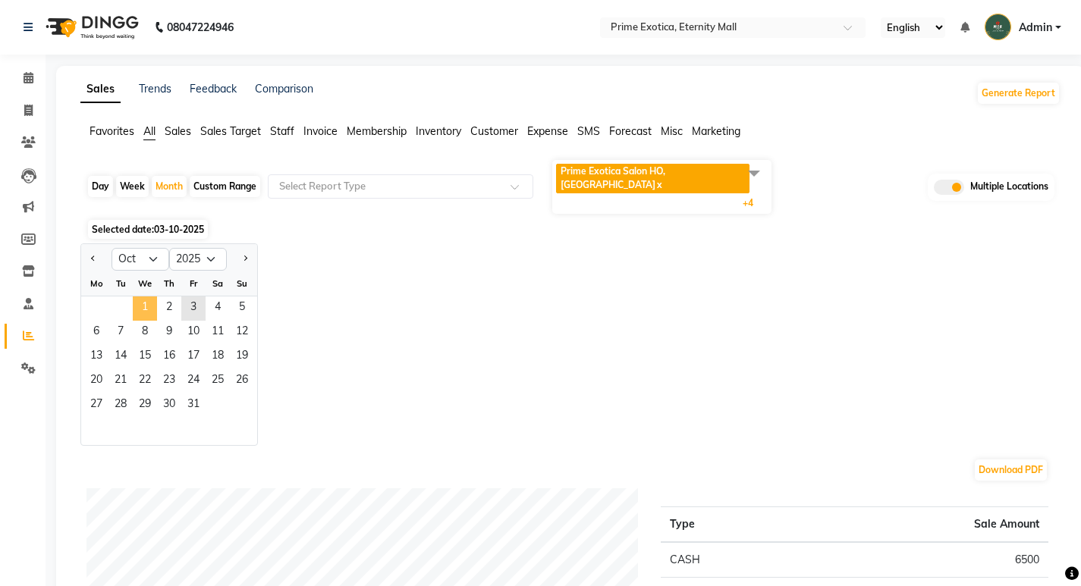
click at [136, 297] on span "1" at bounding box center [145, 309] width 24 height 24
